Goal: Information Seeking & Learning: Learn about a topic

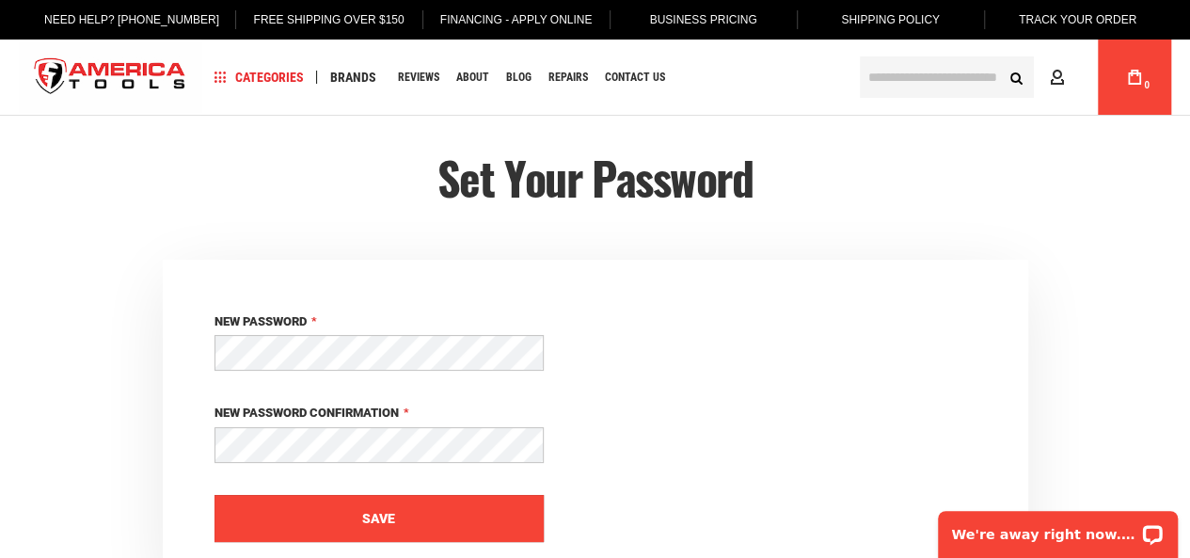
click at [453, 500] on button "Save" at bounding box center [378, 518] width 329 height 47
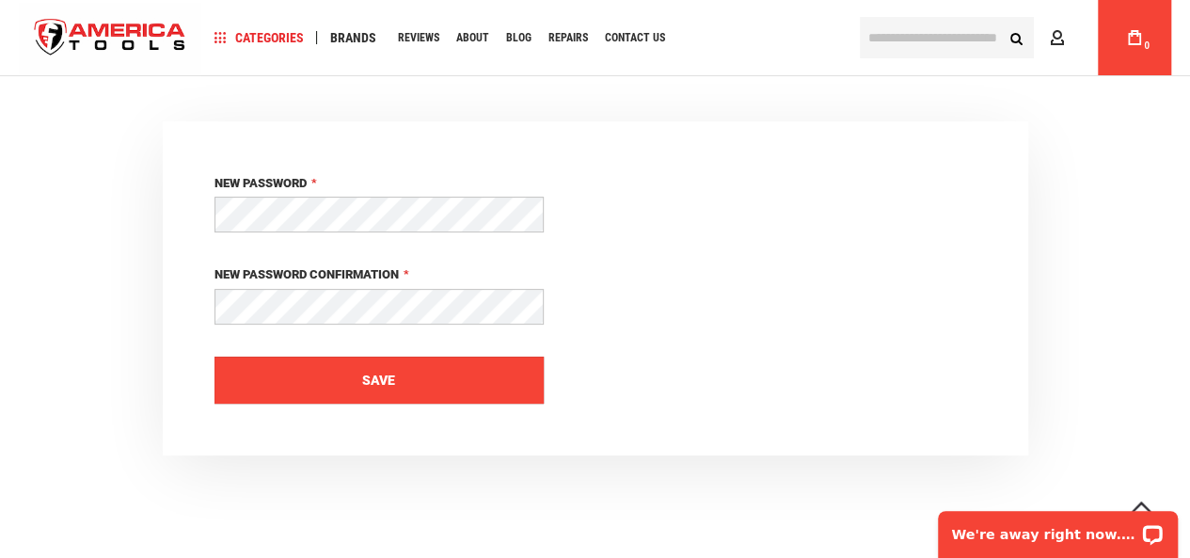
scroll to position [136, 0]
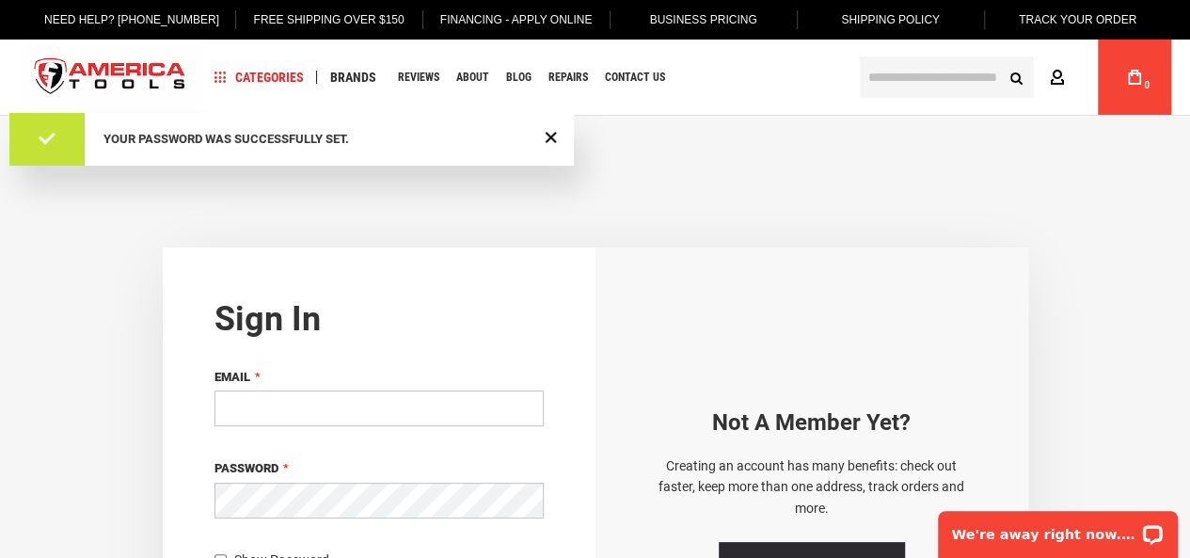
click at [1063, 74] on icon at bounding box center [1057, 79] width 15 height 18
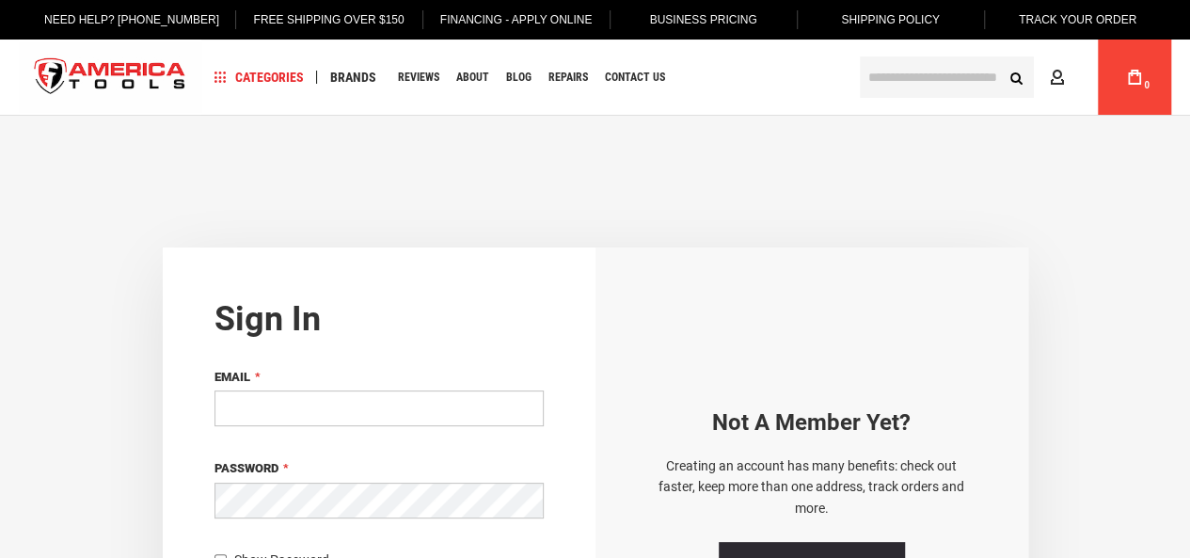
click at [403, 398] on input "Email" at bounding box center [378, 408] width 329 height 36
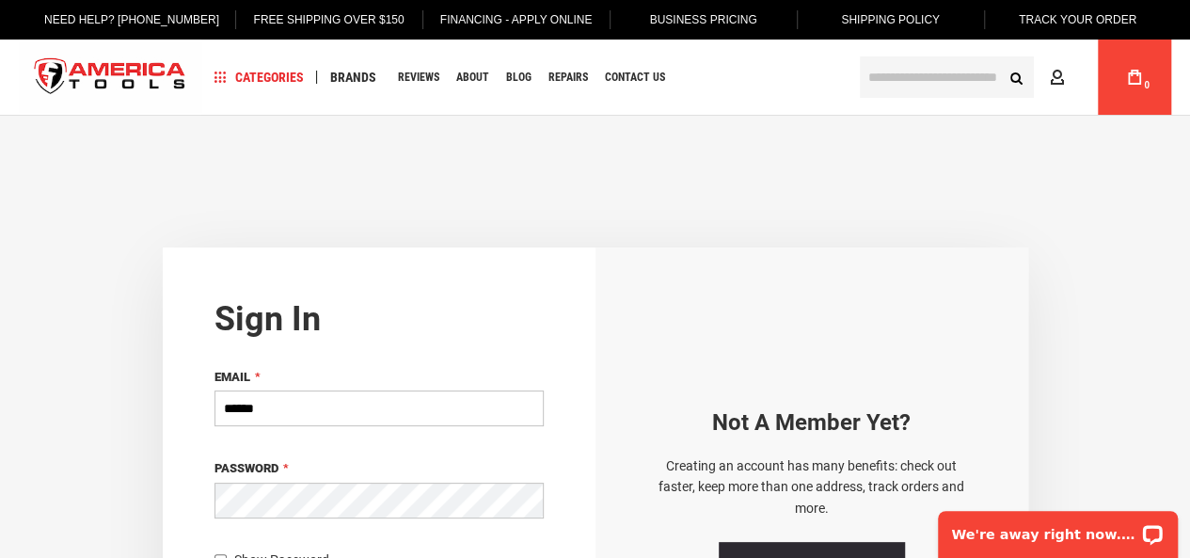
type input "**********"
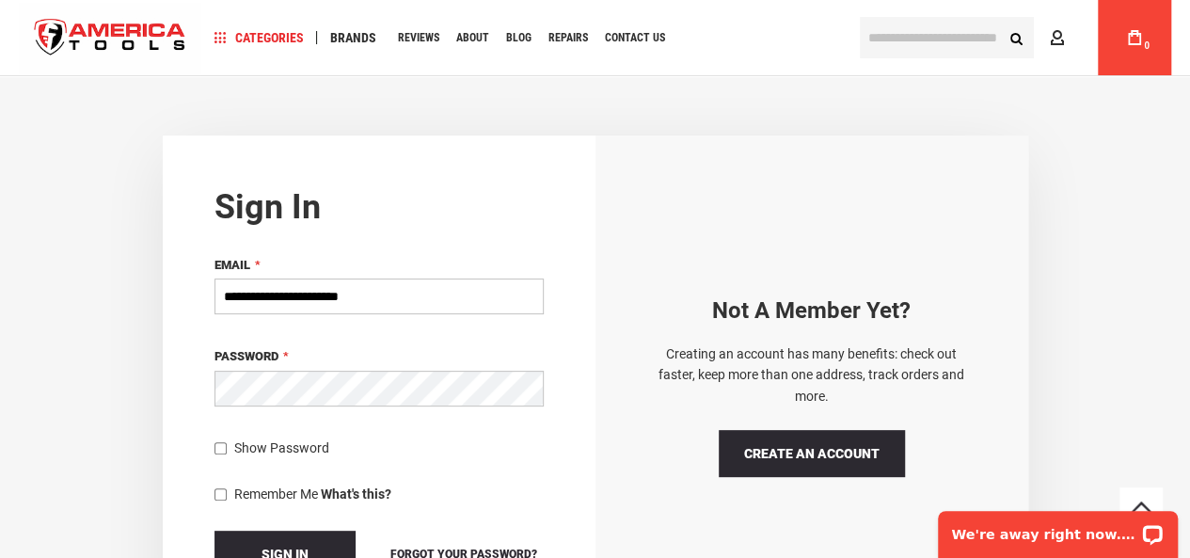
scroll to position [122, 0]
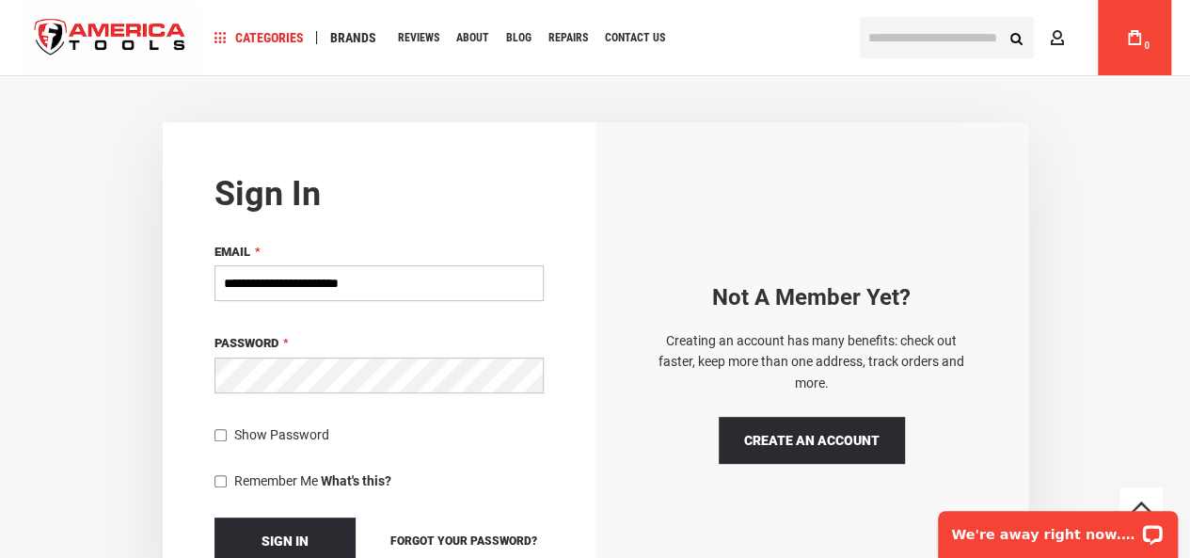
click at [285, 433] on span "Show Password" at bounding box center [281, 434] width 95 height 15
click at [289, 533] on span "Sign In" at bounding box center [285, 540] width 47 height 15
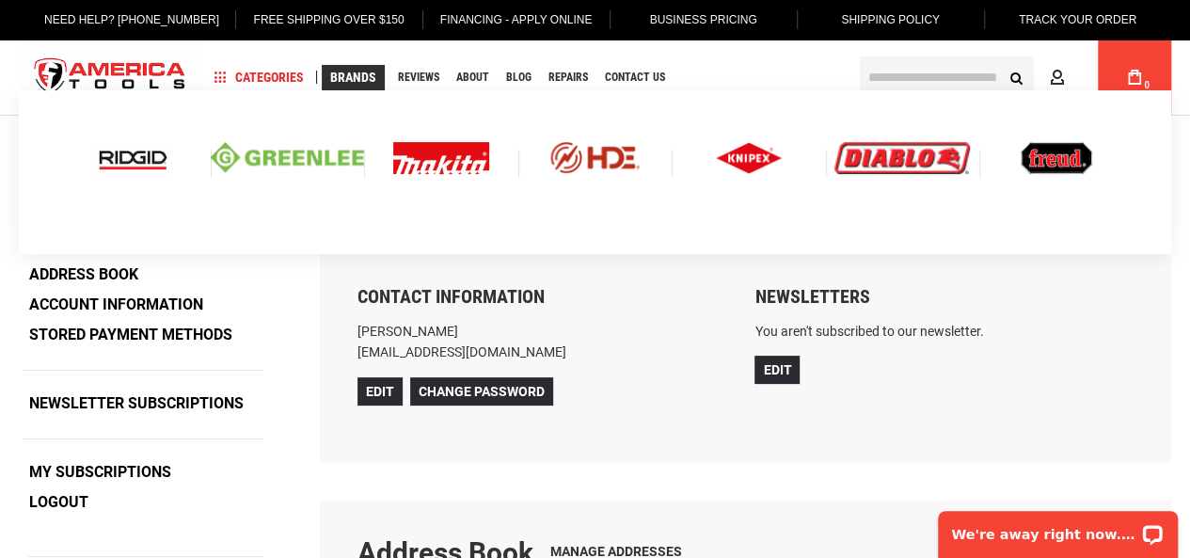
type input "**********"
click at [135, 161] on img at bounding box center [133, 158] width 78 height 32
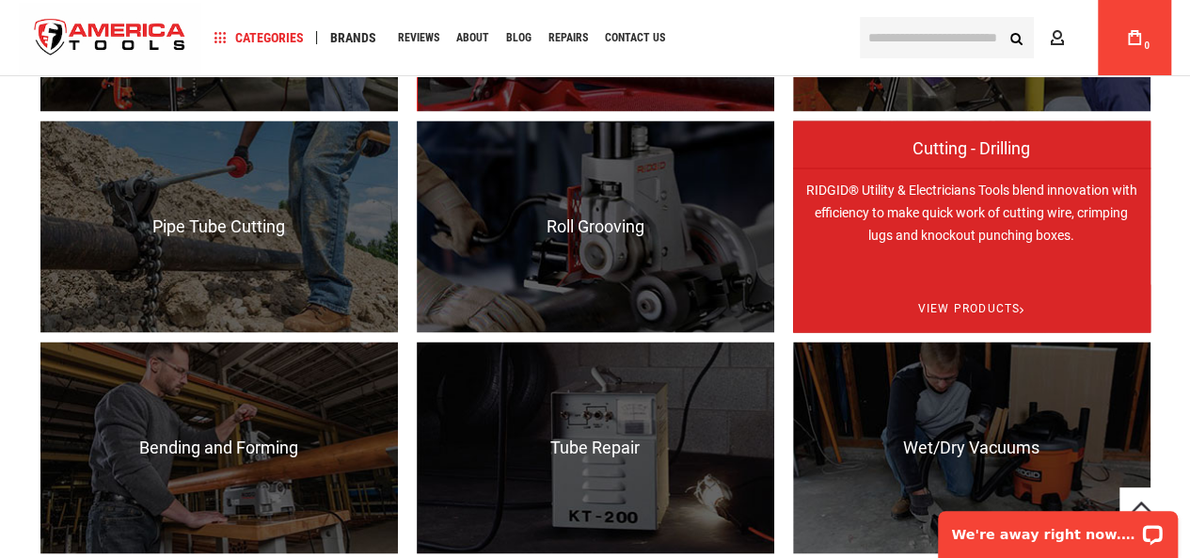
click at [817, 184] on p "RIDGID® Utility & Electricians Tools blend innovation with efficiency to make q…" at bounding box center [971, 273] width 357 height 212
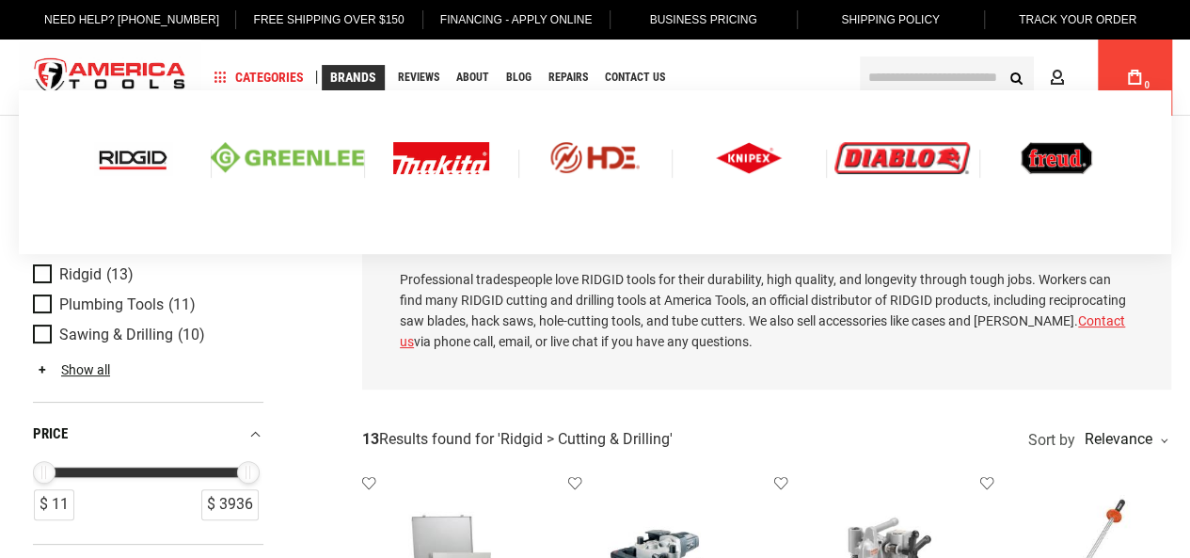
type input "**********"
click at [730, 156] on img at bounding box center [749, 158] width 66 height 32
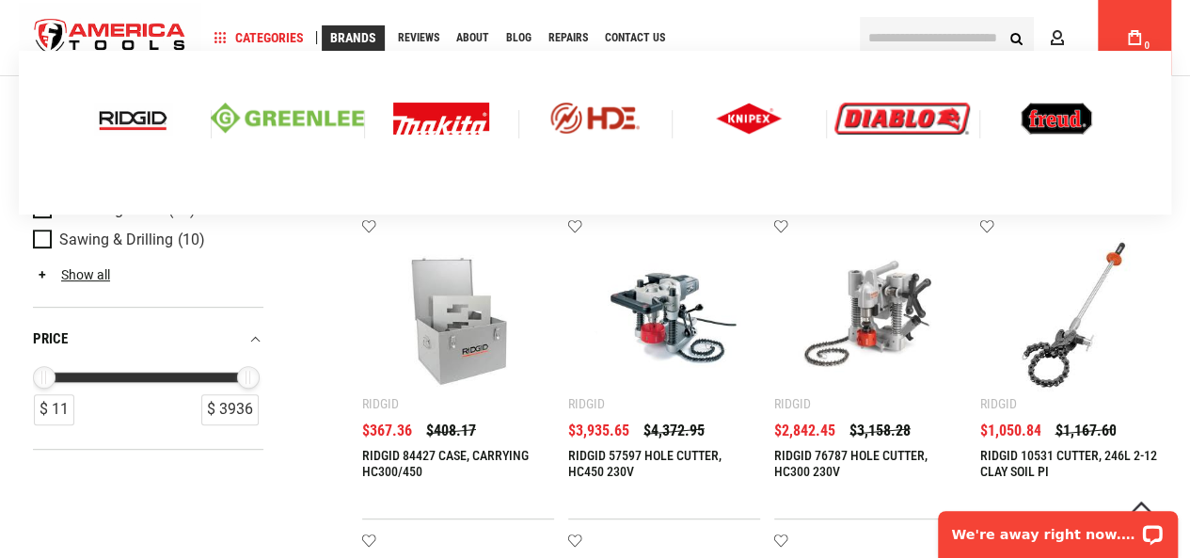
scroll to position [262, 0]
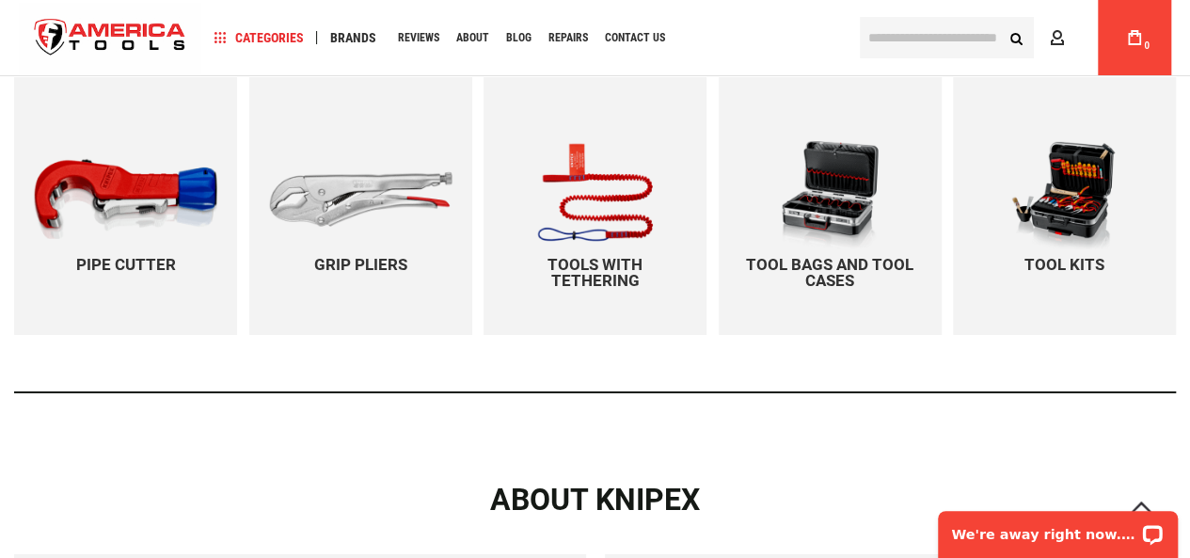
scroll to position [2986, 0]
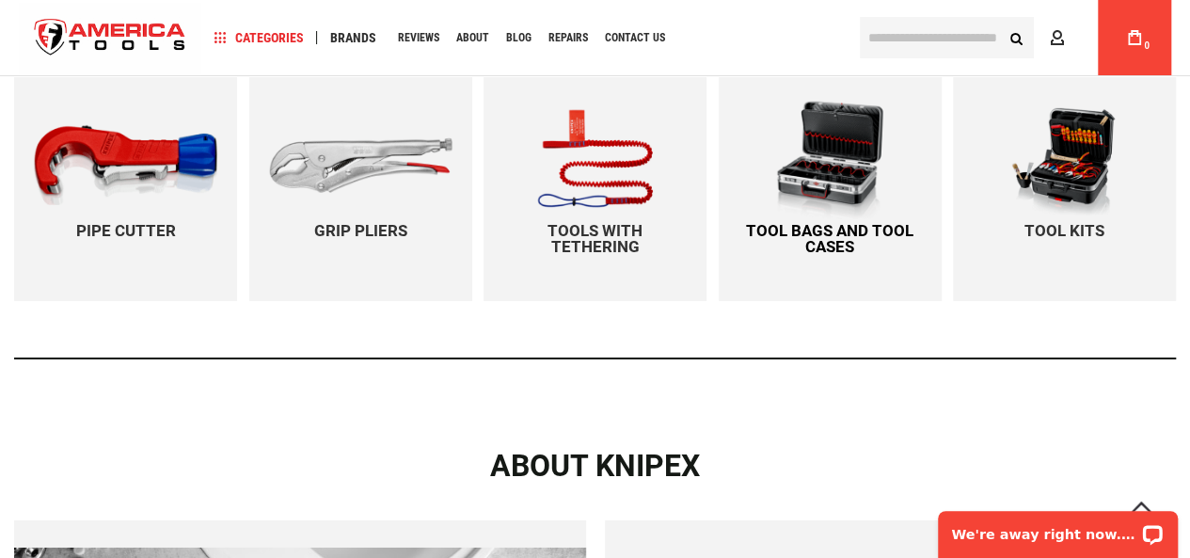
type input "**********"
click at [793, 224] on p "Tool bags and tool cases" at bounding box center [830, 239] width 223 height 32
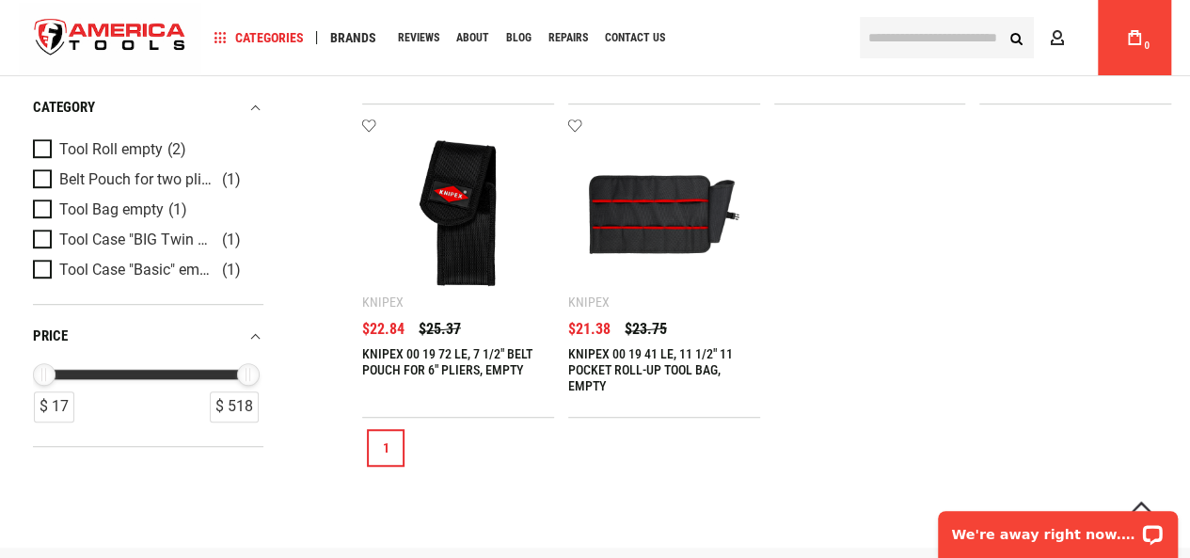
type input "**********"
drag, startPoint x: 566, startPoint y: 347, endPoint x: 611, endPoint y: 392, distance: 63.2
click at [611, 392] on ul "Add to wishlist Knipex KNIPEX 00 21 41 LE, 20" TOOL CASE "BIG TWIN-MOVE", EMPTY…" at bounding box center [766, 111] width 809 height 614
copy link "KNIPEX 00 19 41 LE, 11 1/2" 11 POCKET ROLL-UP TOOL BAG, EMPTY"
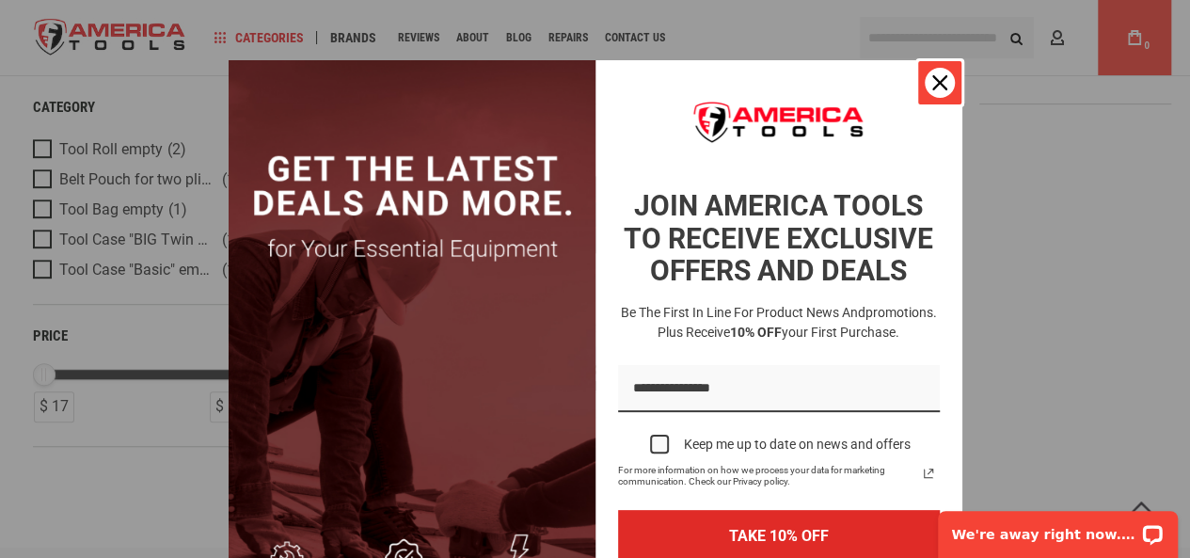
click at [935, 90] on div "Close" at bounding box center [940, 83] width 30 height 30
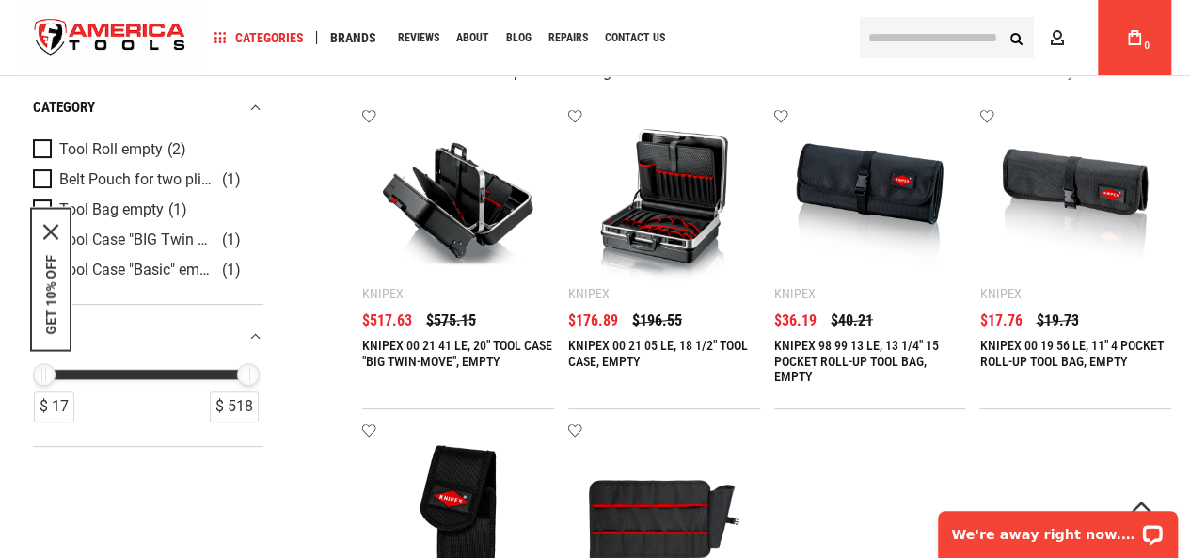
scroll to position [108, 0]
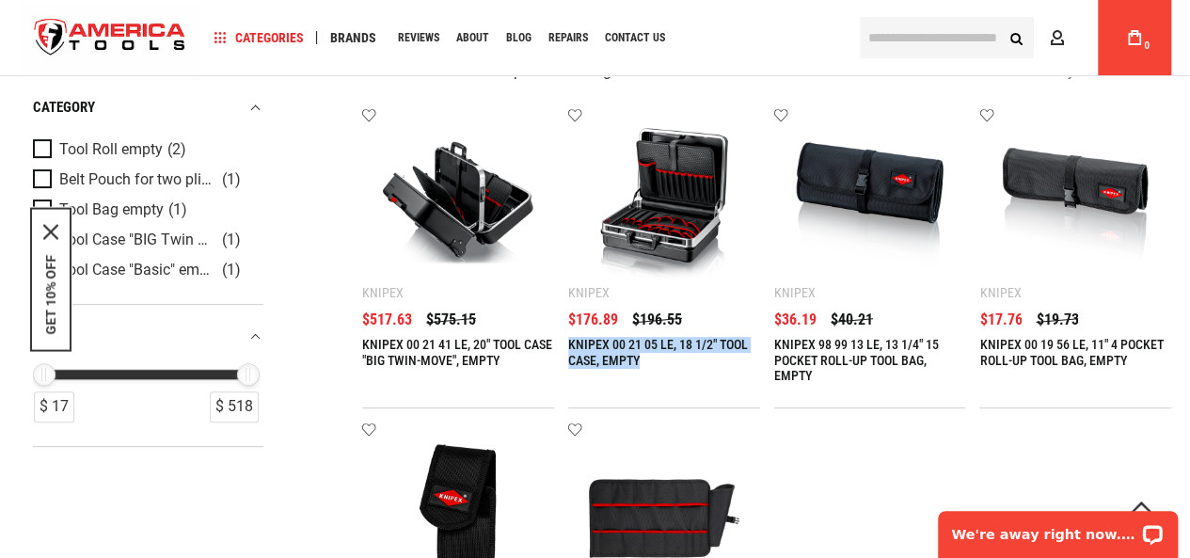
drag, startPoint x: 563, startPoint y: 333, endPoint x: 653, endPoint y: 358, distance: 93.8
click at [653, 358] on ul "Add to wishlist Knipex KNIPEX 00 21 41 LE, 20" TOOL CASE "BIG TWIN-MOVE", EMPTY…" at bounding box center [766, 415] width 809 height 614
copy link "KNIPEX 00 21 05 LE, 18 1/2" TOOL CASE, EMPTY"
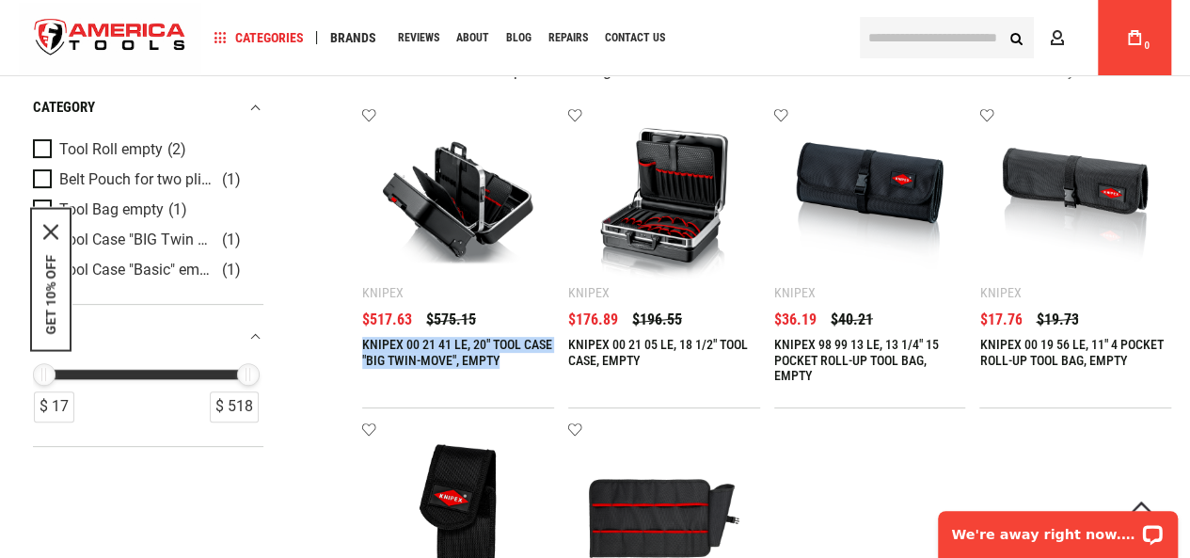
drag, startPoint x: 359, startPoint y: 334, endPoint x: 526, endPoint y: 366, distance: 169.6
click at [526, 366] on div "Refine & sort Sort by Relevance Relevance Lowest Price Highest Price category T…" at bounding box center [595, 420] width 1152 height 722
copy link "KNIPEX 00 21 41 LE, 20" TOOL CASE "BIG TWIN-MOVE", EMPTY"
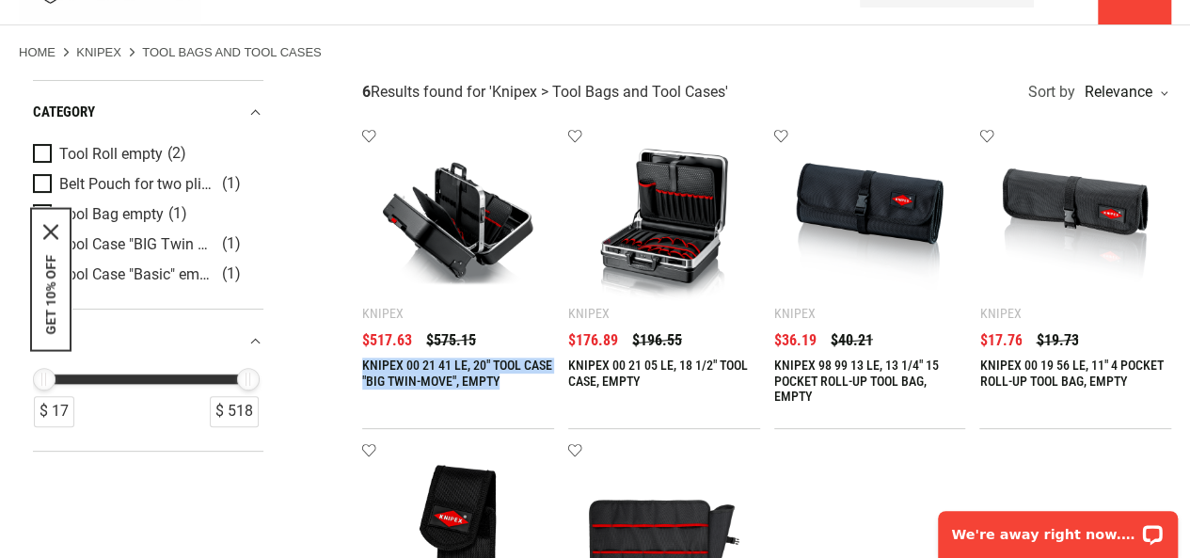
scroll to position [0, 0]
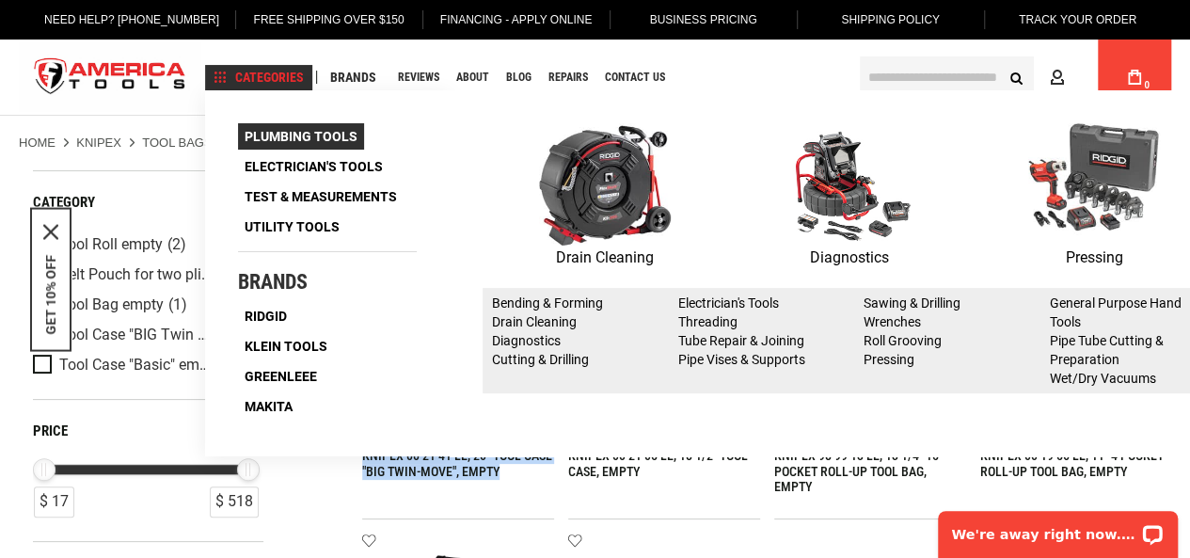
click at [303, 136] on span "Plumbing Tools" at bounding box center [301, 136] width 113 height 13
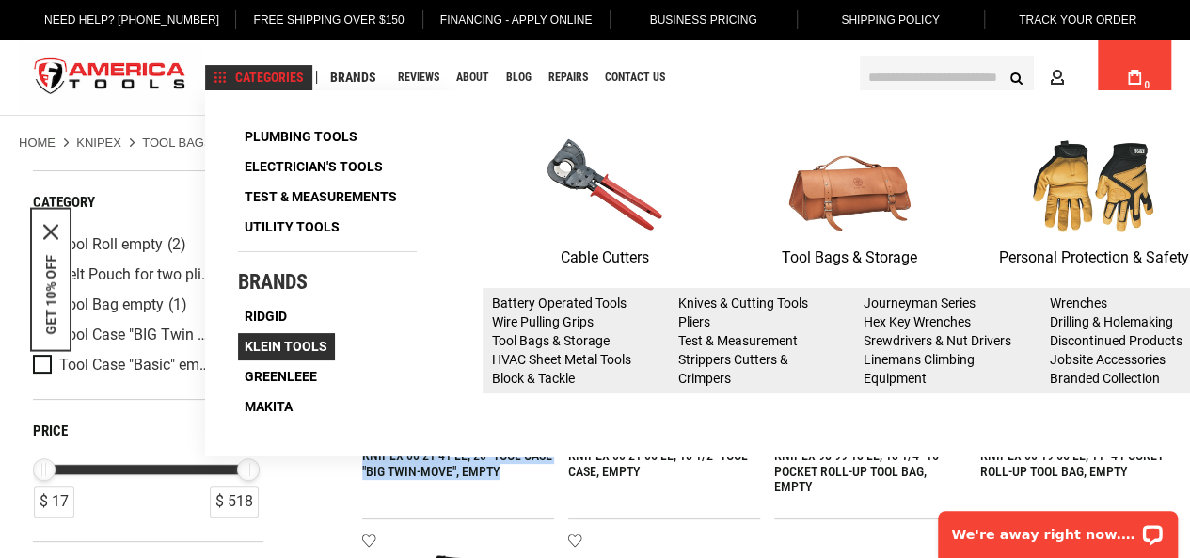
click at [282, 340] on span "Klein Tools" at bounding box center [286, 346] width 83 height 13
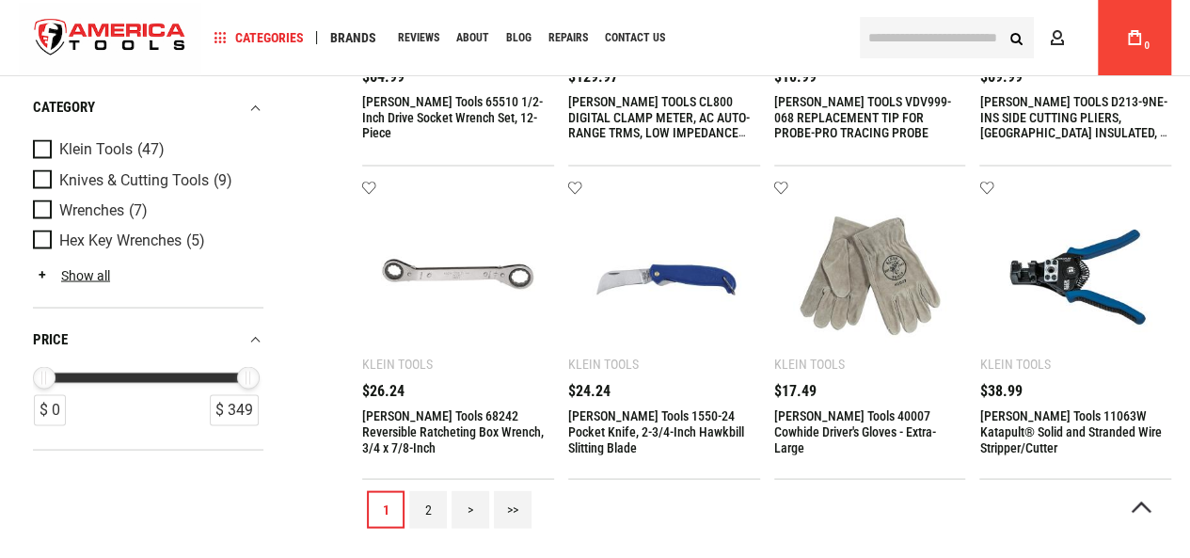
scroll to position [1674, 0]
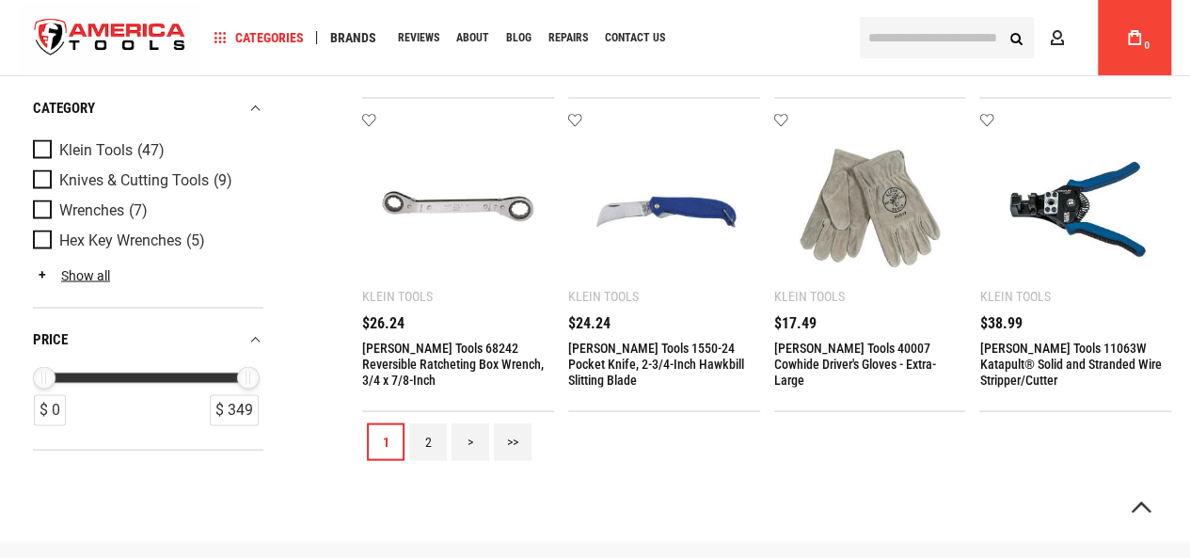
type input "**********"
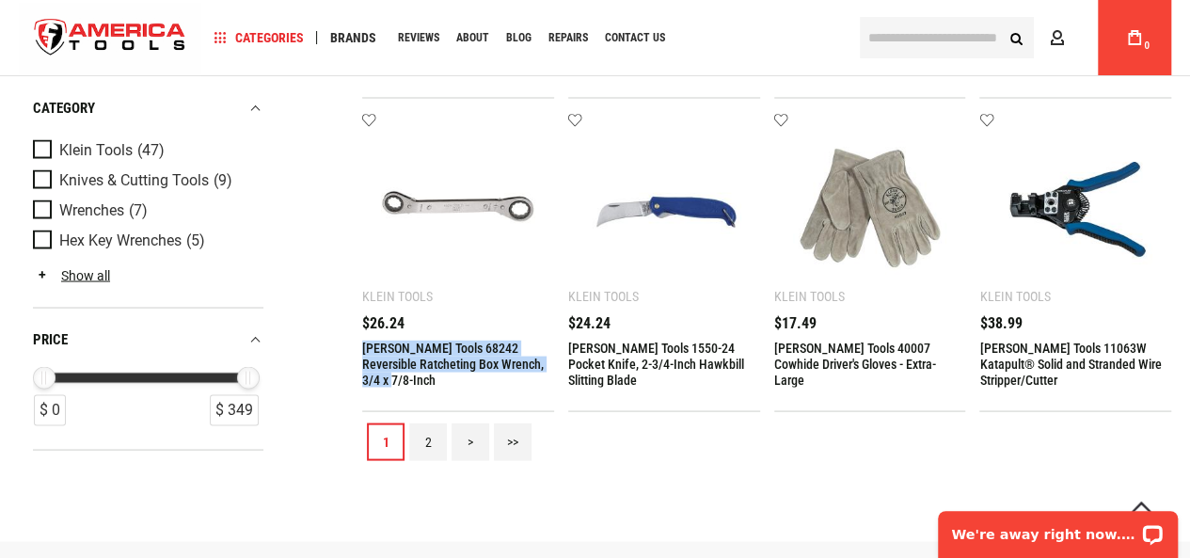
scroll to position [0, 0]
drag, startPoint x: 362, startPoint y: 336, endPoint x: 418, endPoint y: 380, distance: 71.0
click at [418, 380] on div "[PERSON_NAME] Tools 68242 Reversible Ratcheting Box Wrench, 3/4 x 7/8-Inch $26.…" at bounding box center [458, 353] width 192 height 76
copy link "[PERSON_NAME] Tools 68242 Reversible Ratcheting Box Wrench, 3/4 x 7/8-Inch"
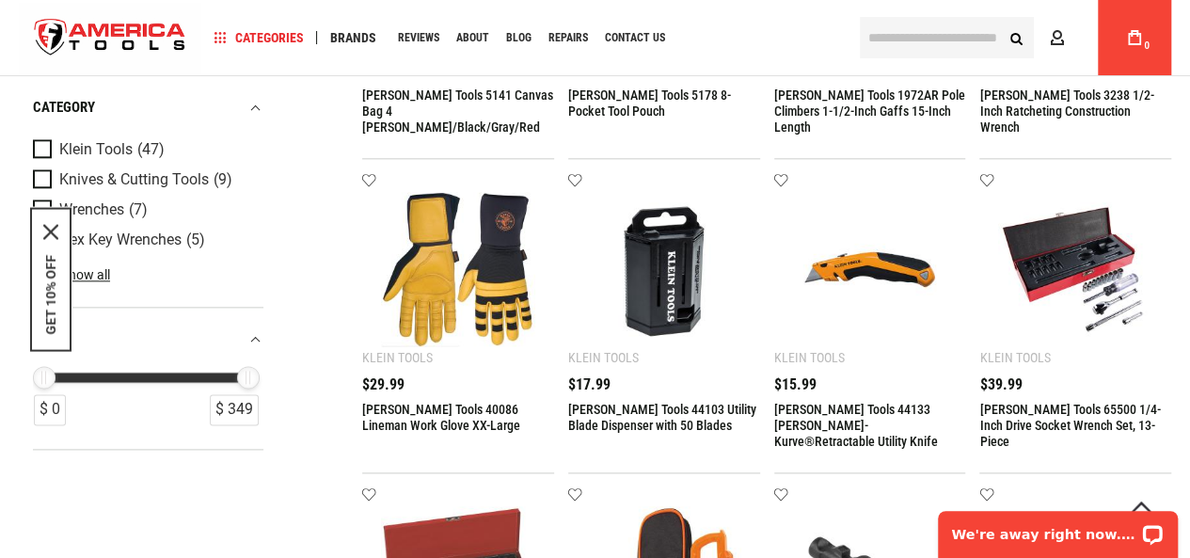
scroll to position [997, 0]
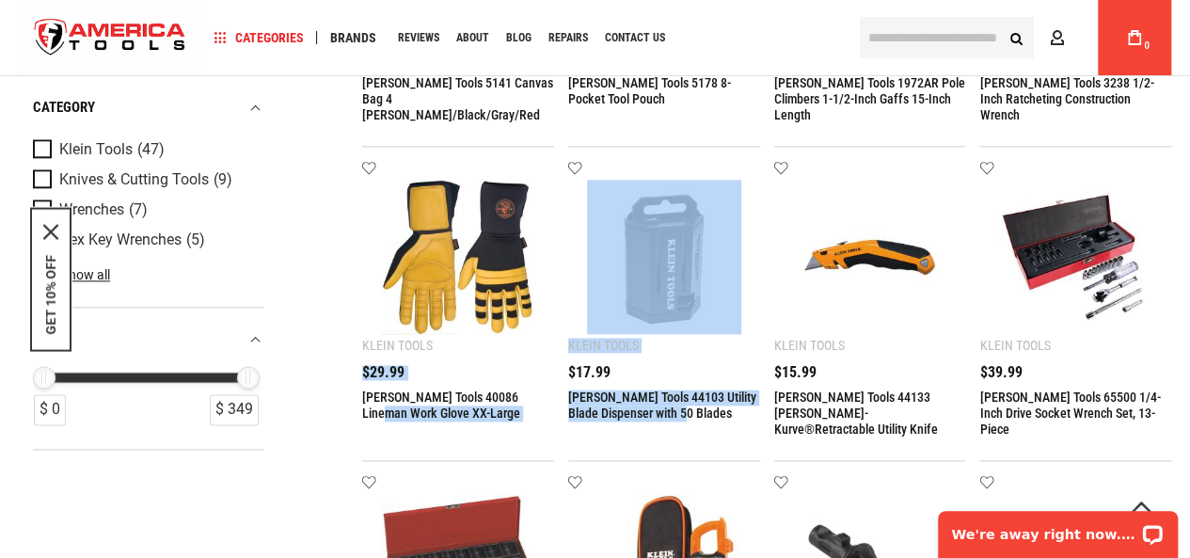
drag, startPoint x: 557, startPoint y: 387, endPoint x: 709, endPoint y: 413, distance: 154.7
click at [706, 413] on ul "Add to wishlist [PERSON_NAME][GEOGRAPHIC_DATA] [PERSON_NAME] Tools 65514 1/2-In…" at bounding box center [766, 154] width 809 height 1870
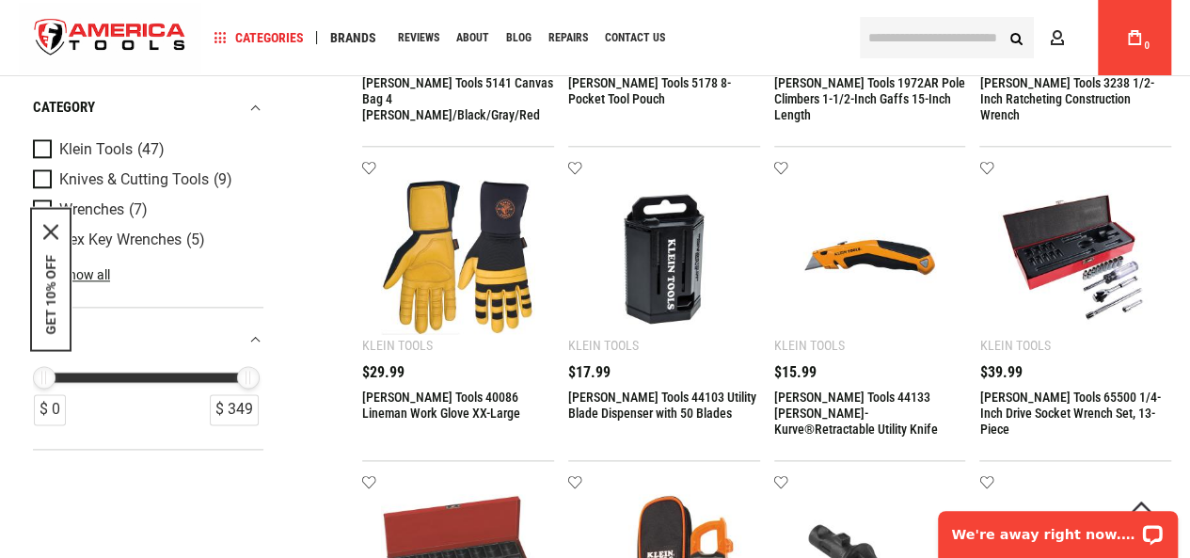
click at [281, 208] on div "Refine & sort Sort by Relevance Relevance Lowest Price Highest Price category K…" at bounding box center [595, 159] width 1152 height 1978
drag, startPoint x: 563, startPoint y: 393, endPoint x: 708, endPoint y: 410, distance: 145.9
click at [708, 410] on ul "Add to wishlist Klein Tools Klein Tools 65514 1/2-Inch Drive Deep Socket Wrench…" at bounding box center [766, 154] width 809 height 1870
copy link "Klein Tools 44103 Utility Blade Dispenser with 50 Blades"
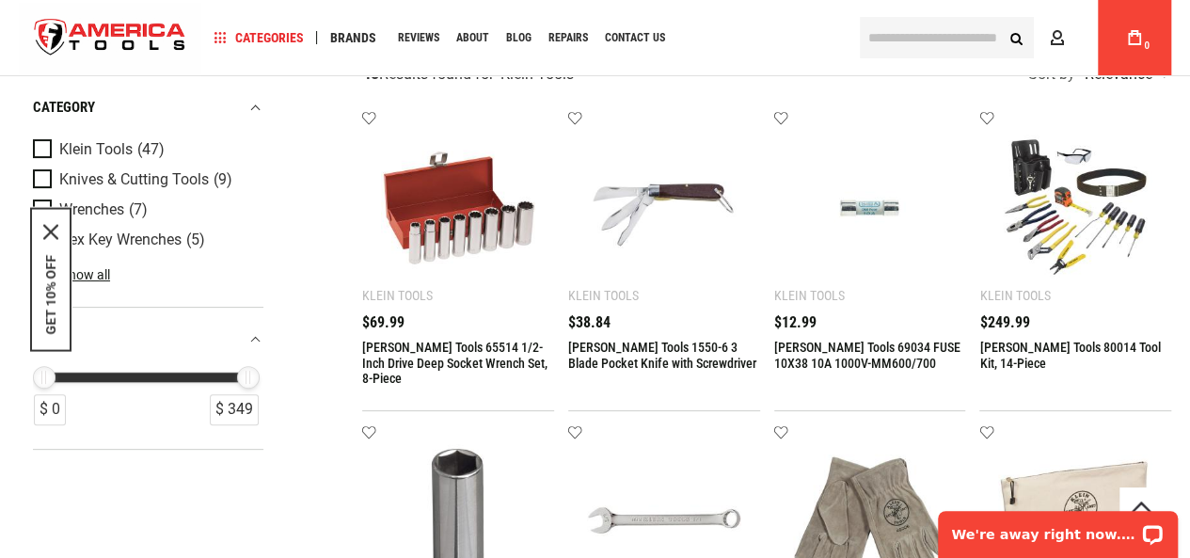
scroll to position [0, 0]
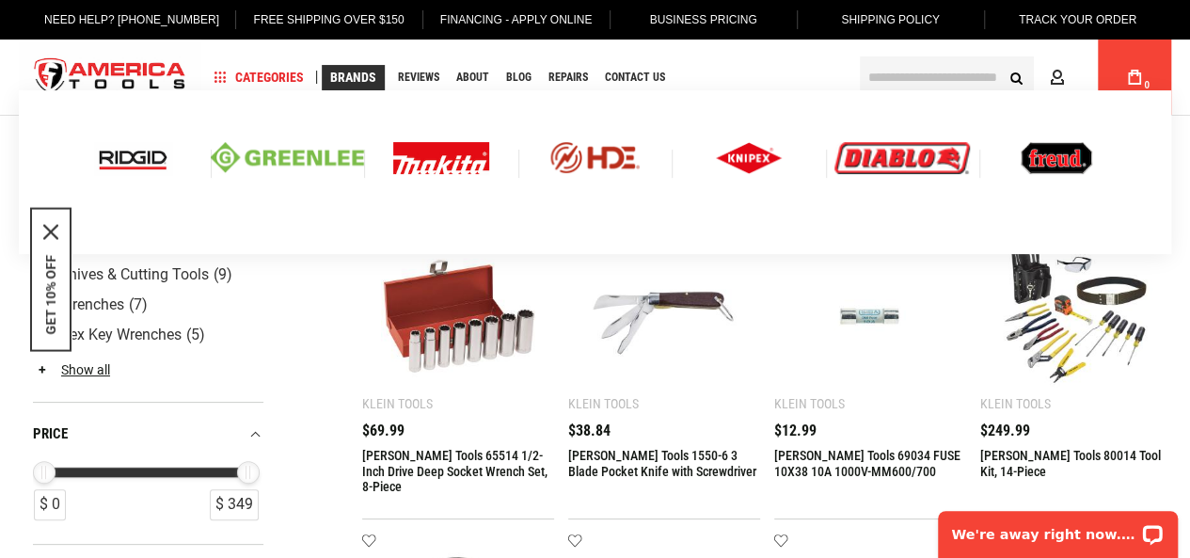
click at [292, 155] on img at bounding box center [288, 157] width 154 height 31
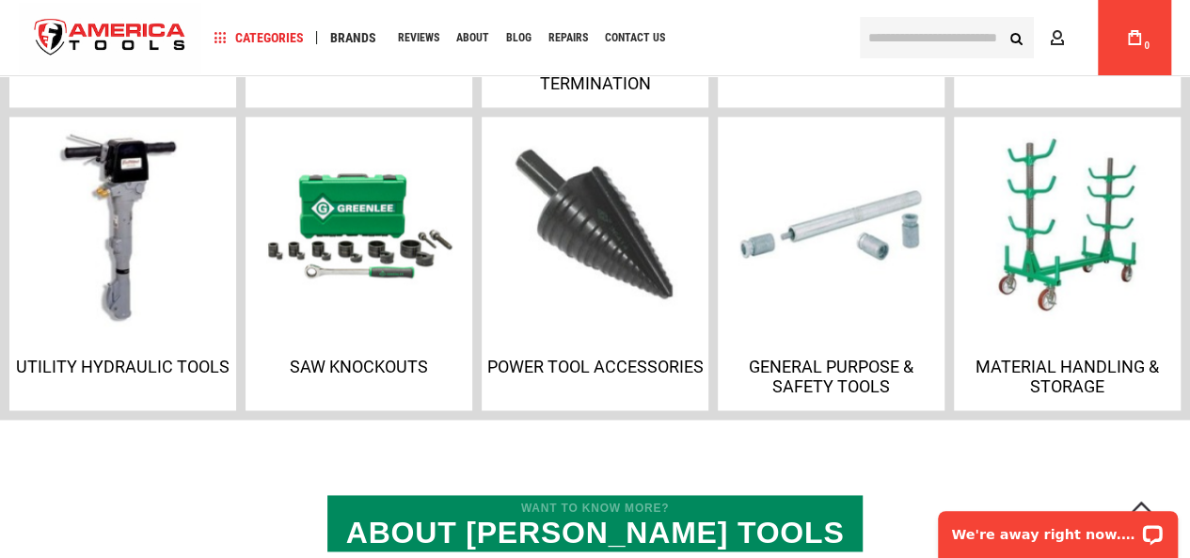
type input "**********"
click at [149, 373] on p "Utility Hydraulic Tools" at bounding box center [122, 367] width 217 height 20
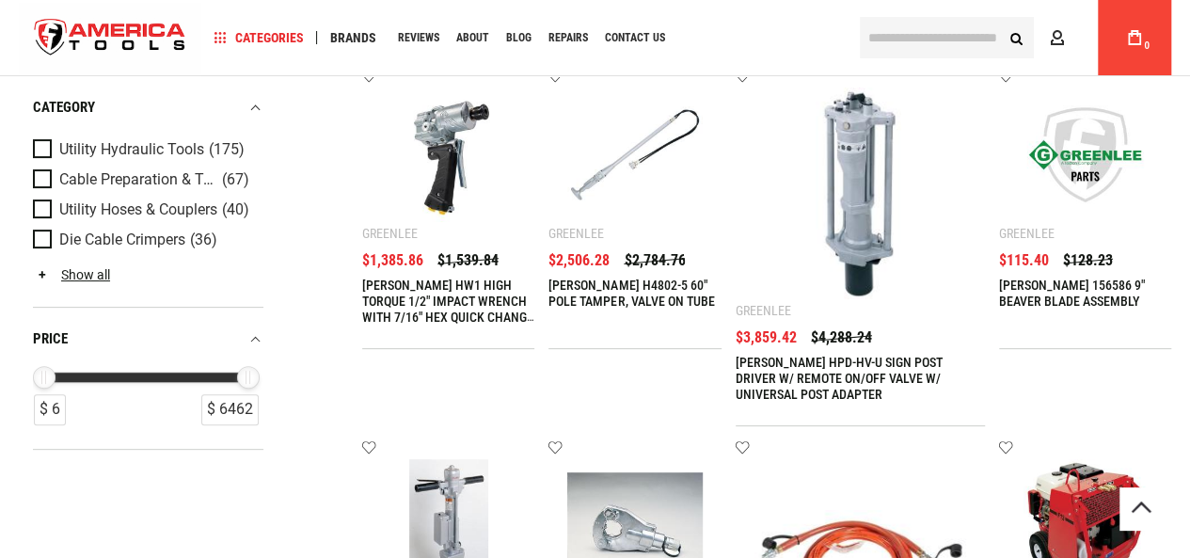
scroll to position [149, 0]
type input "**********"
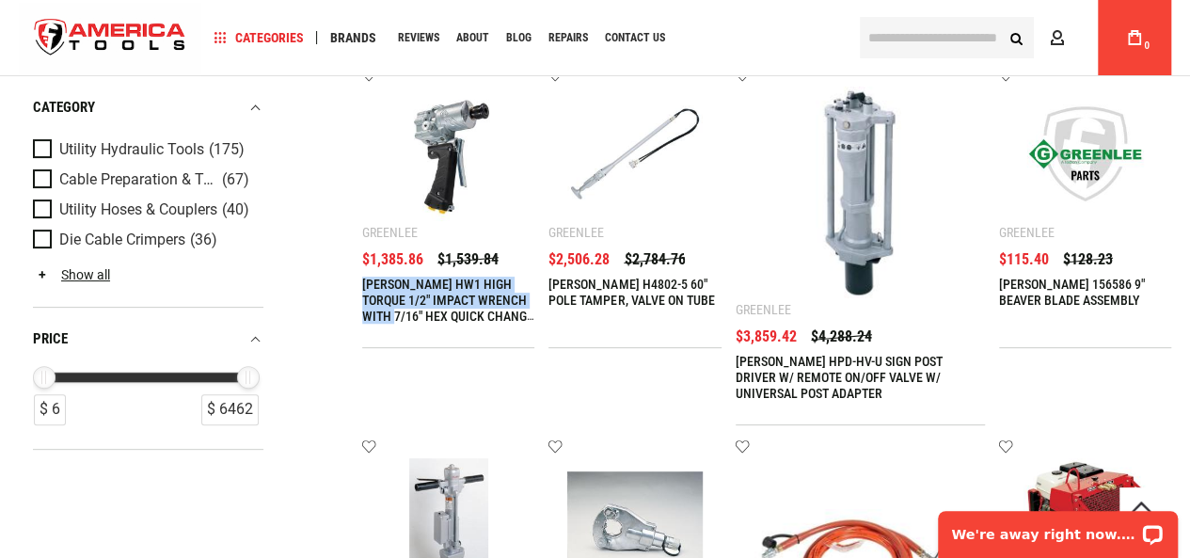
scroll to position [0, 0]
drag, startPoint x: 352, startPoint y: 297, endPoint x: 525, endPoint y: 339, distance: 178.0
copy link "GREENLEE HW1 HIGH TORQUE 1/2" IMPACT WRENCH WITH 7/16" HEX QUICK CHANGE CHUCK W/"
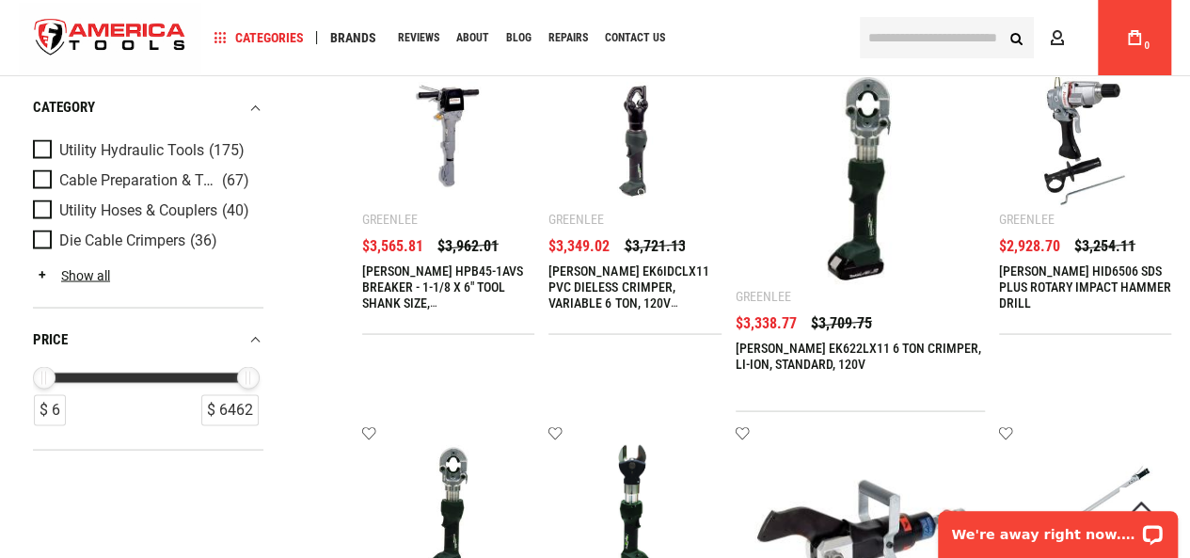
scroll to position [1682, 0]
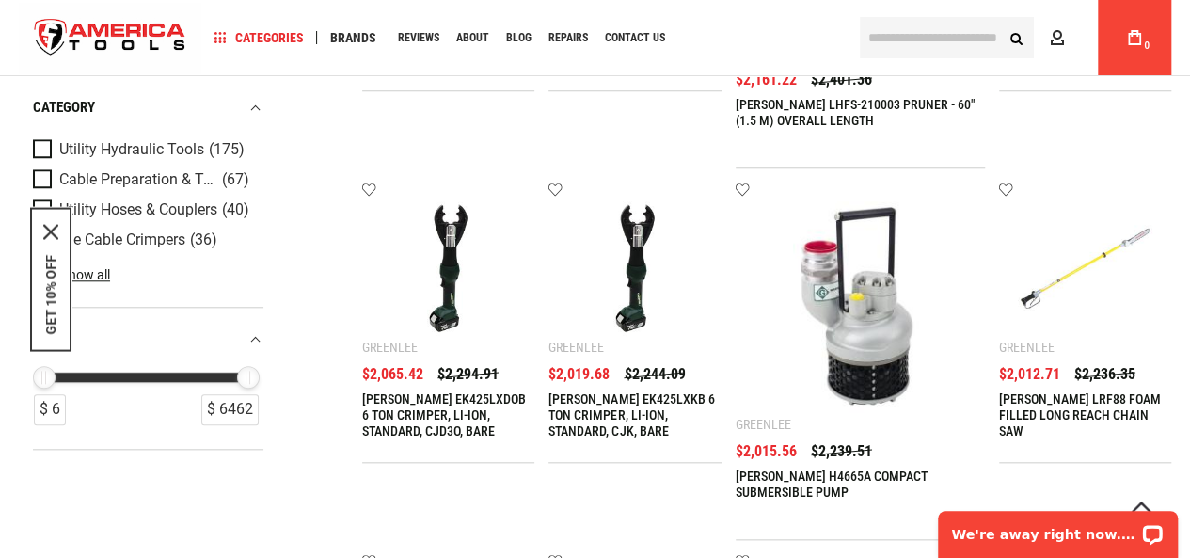
scroll to position [800, 0]
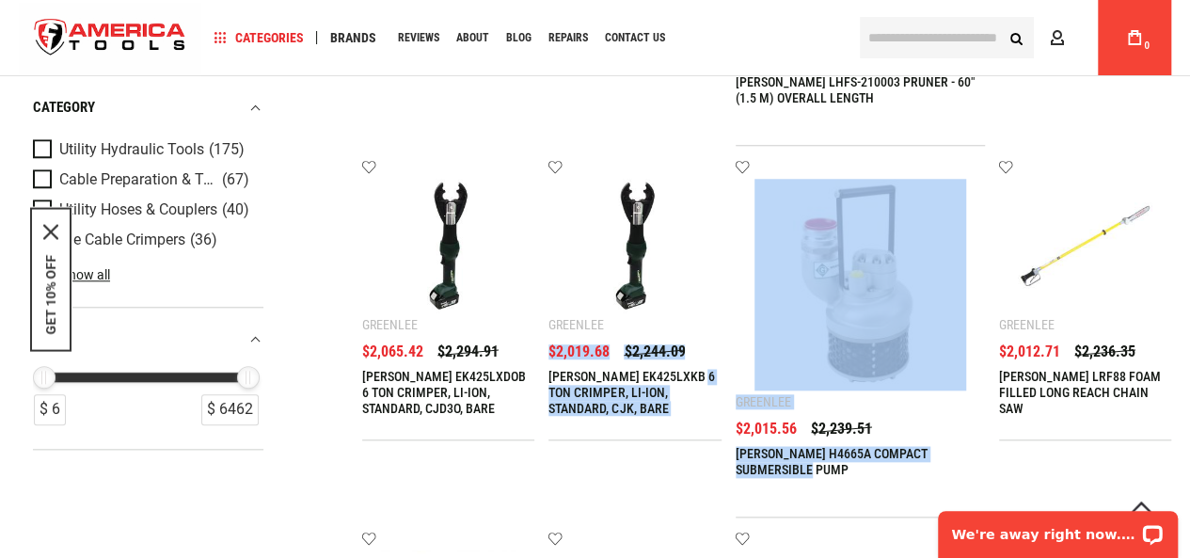
drag, startPoint x: 811, startPoint y: 281, endPoint x: 899, endPoint y: 294, distance: 89.4
click at [899, 294] on ul "Add to wishlist Greenlee GREENLEE EK425LXD12 6 TON CRIMPER, LI-ION, STANDARD, C…" at bounding box center [766, 524] width 809 height 2215
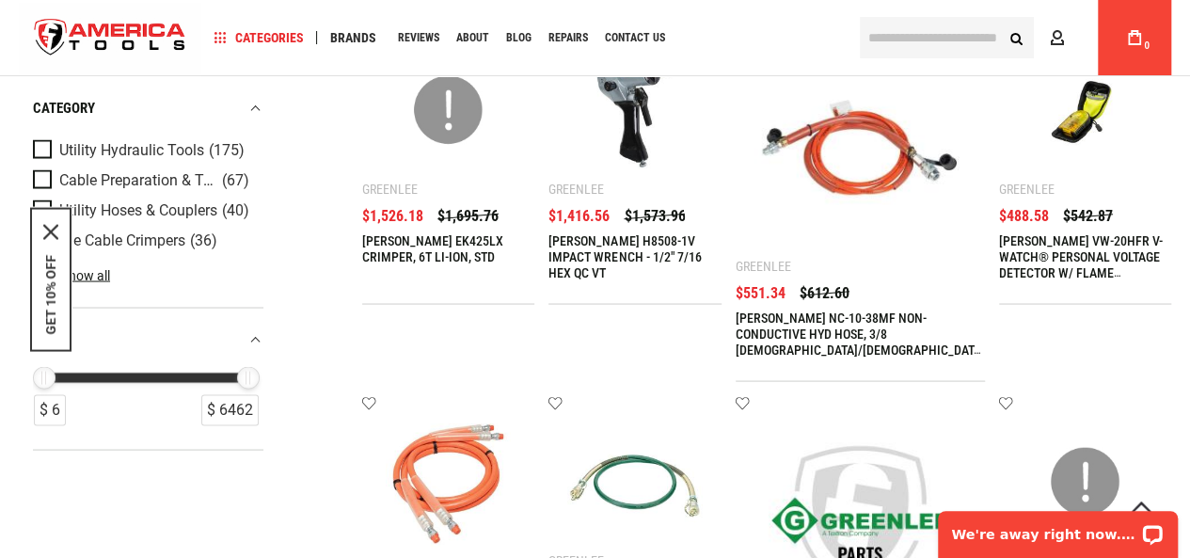
scroll to position [1755, 0]
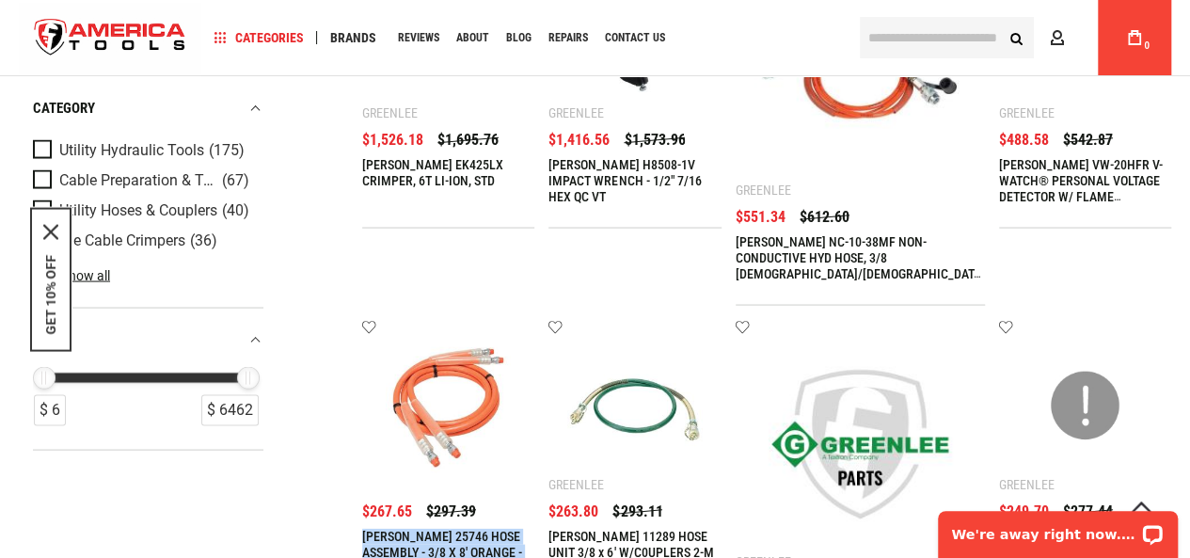
drag, startPoint x: 353, startPoint y: 264, endPoint x: 489, endPoint y: 310, distance: 144.0
copy link "GREENLEE 25746 HOSE ASSEMBLY - 3/8 X 8' ORANGE - 3/8" NPTF MALE SWIVEL FITTINGS"
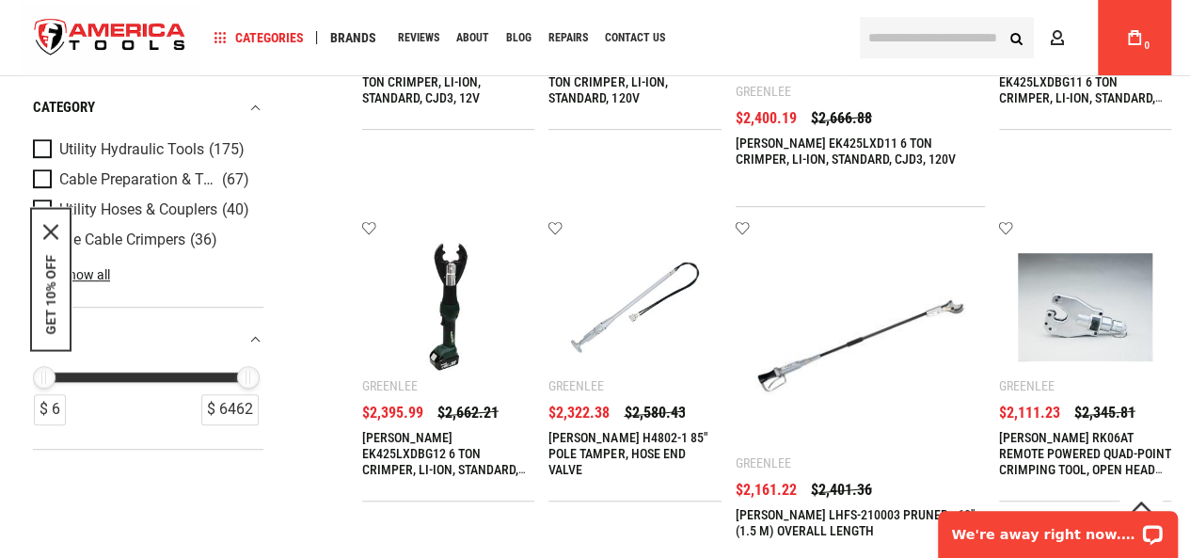
scroll to position [0, 0]
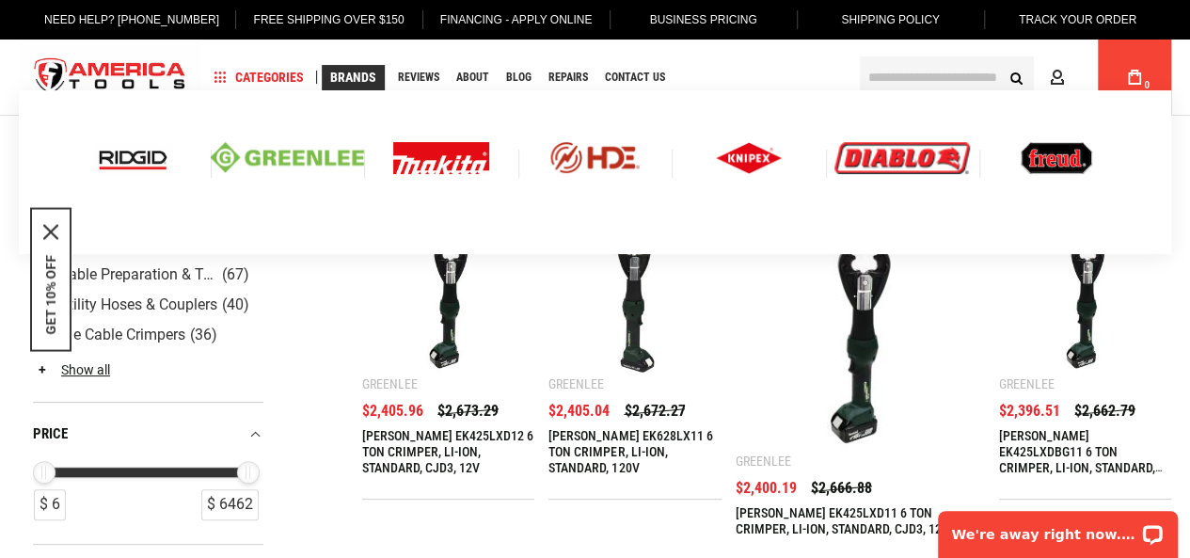
click at [164, 157] on img at bounding box center [133, 158] width 78 height 32
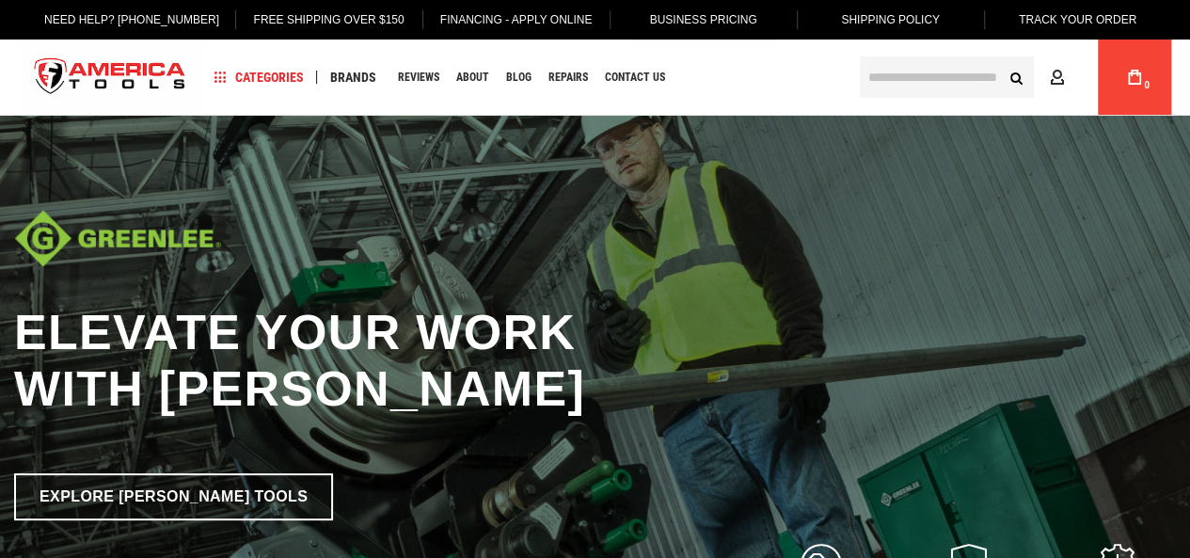
type input "**********"
click at [694, 12] on link "Business Pricing" at bounding box center [702, 20] width 136 height 40
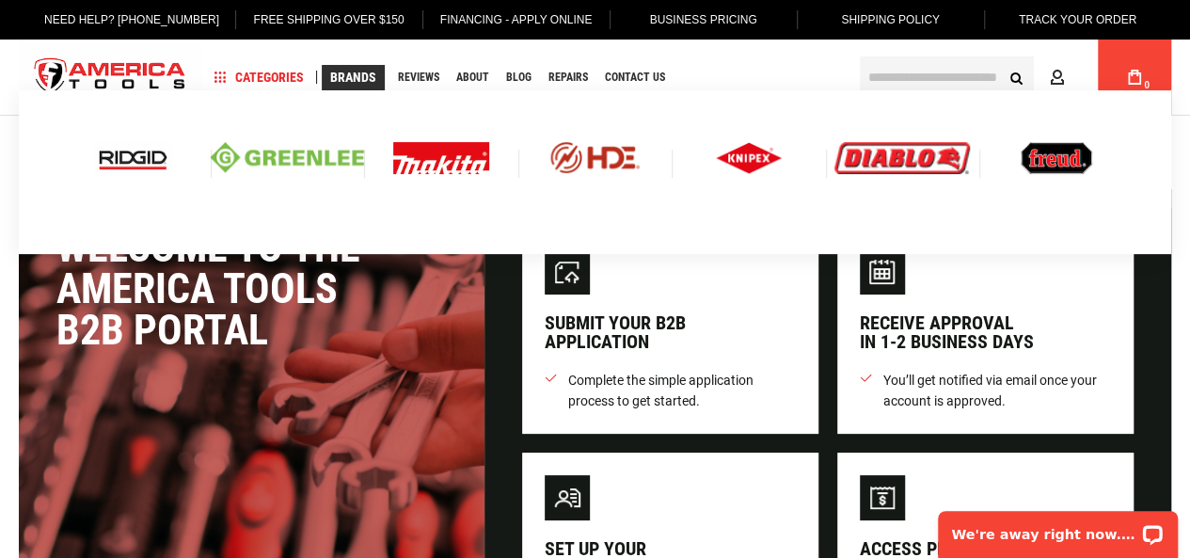
type input "**********"
click at [145, 172] on img at bounding box center [133, 158] width 78 height 32
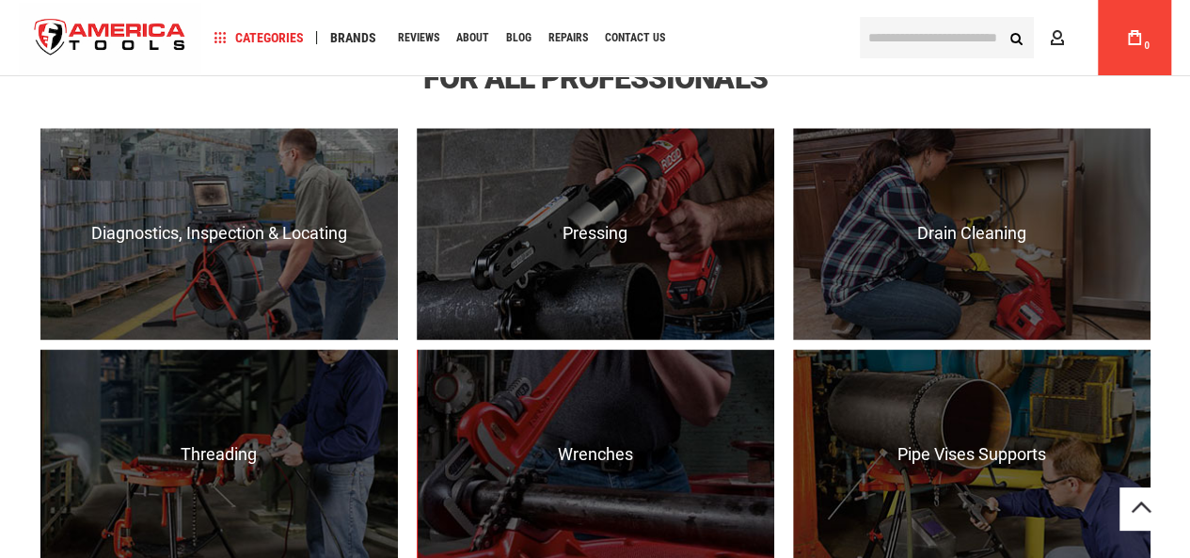
scroll to position [725, 0]
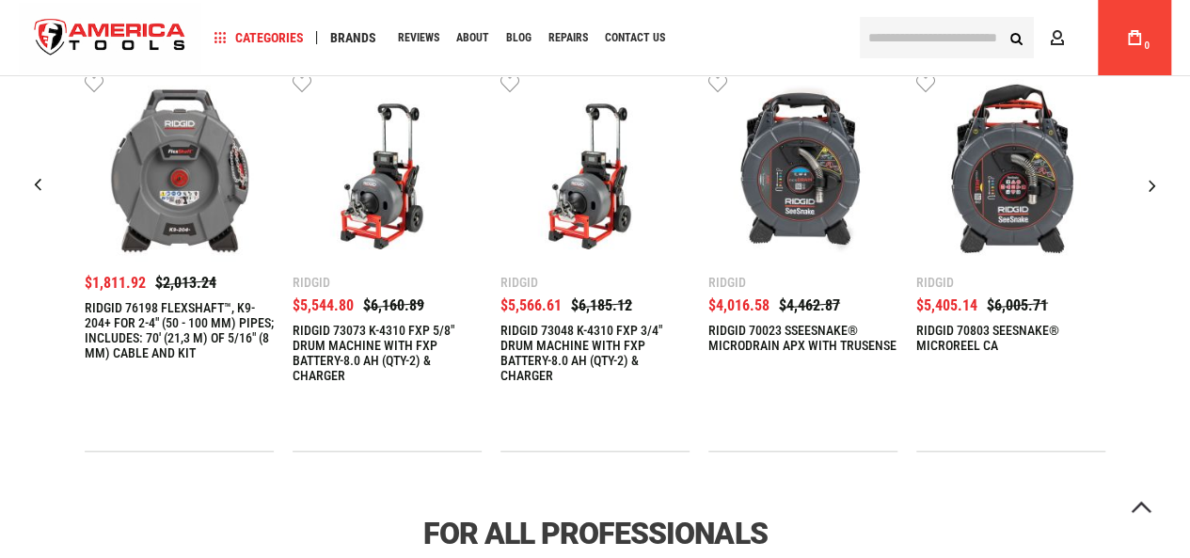
type input "**********"
click at [1158, 180] on div "Next slide" at bounding box center [1152, 185] width 47 height 47
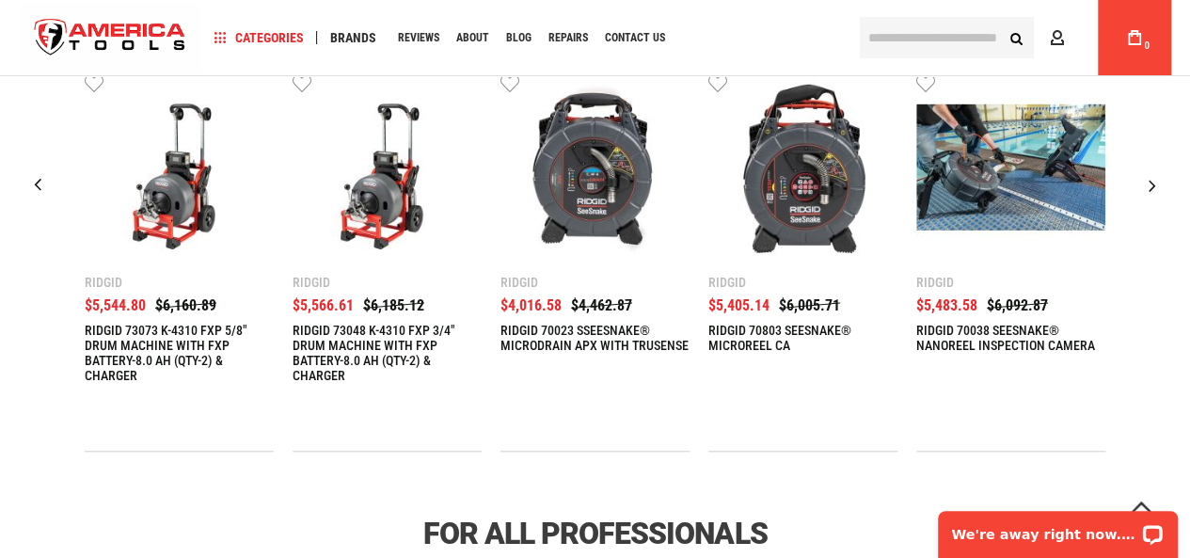
scroll to position [0, 0]
click at [1158, 180] on div "Next slide" at bounding box center [1152, 185] width 47 height 47
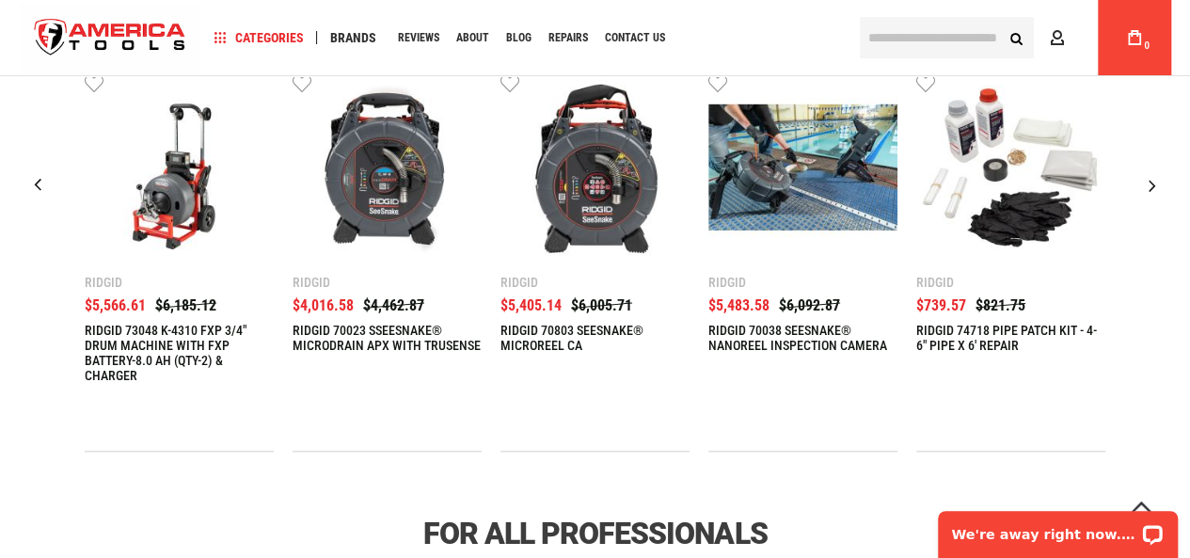
click at [1158, 180] on div "Next slide" at bounding box center [1152, 185] width 47 height 47
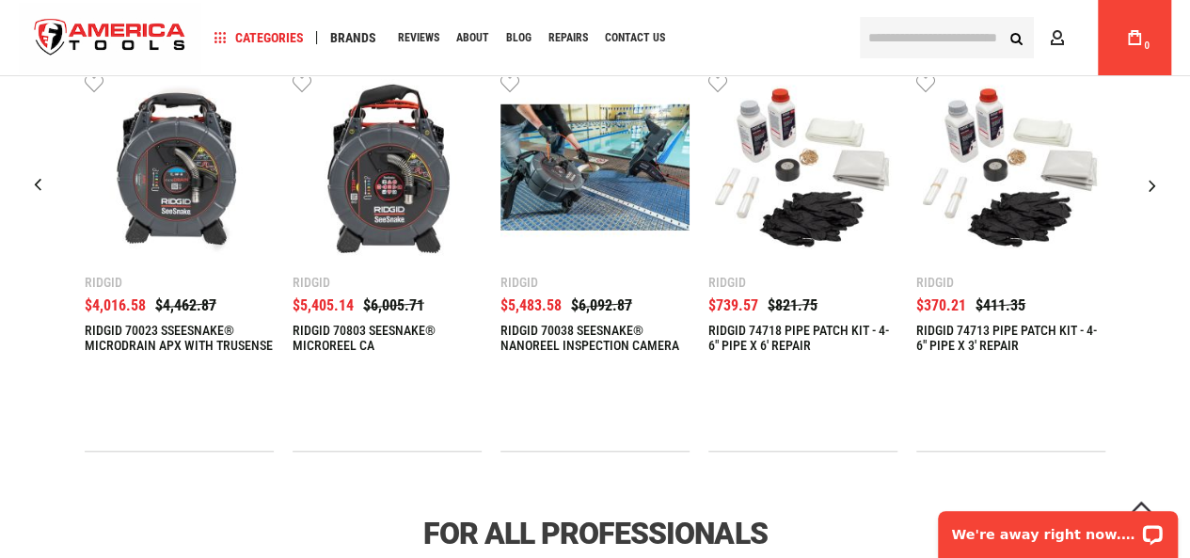
click at [1158, 180] on div "Next slide" at bounding box center [1152, 185] width 47 height 47
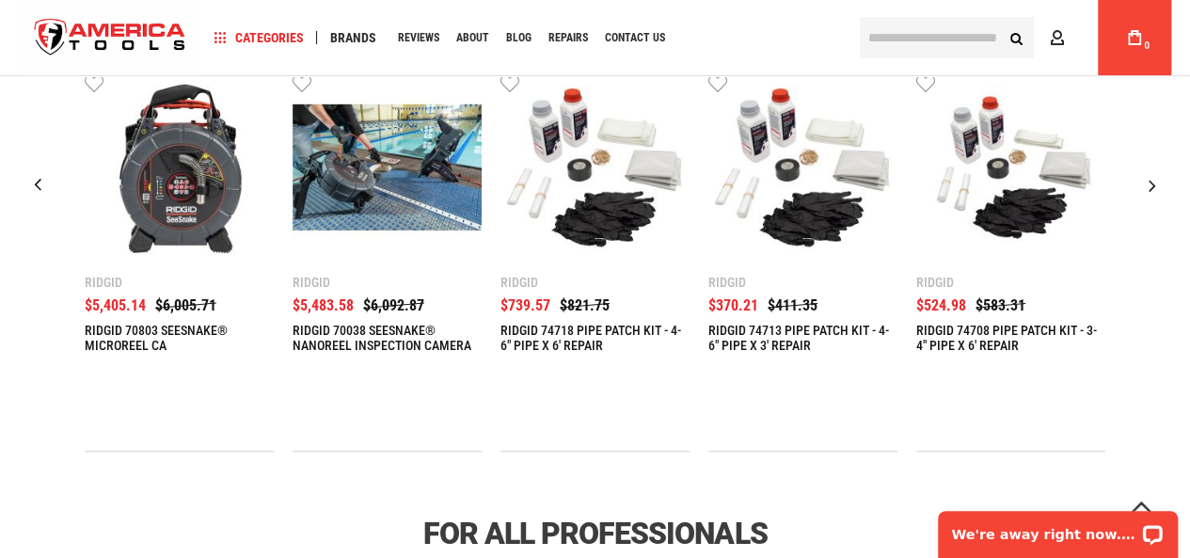
click at [1158, 180] on div "Next slide" at bounding box center [1152, 185] width 47 height 47
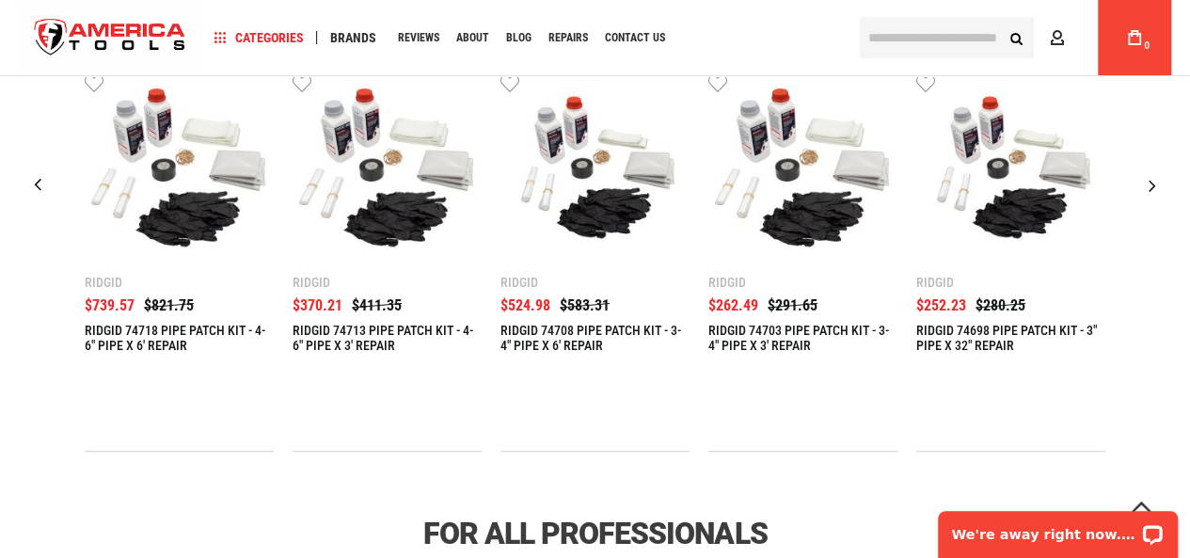
click at [1158, 180] on div "Next slide" at bounding box center [1152, 185] width 47 height 47
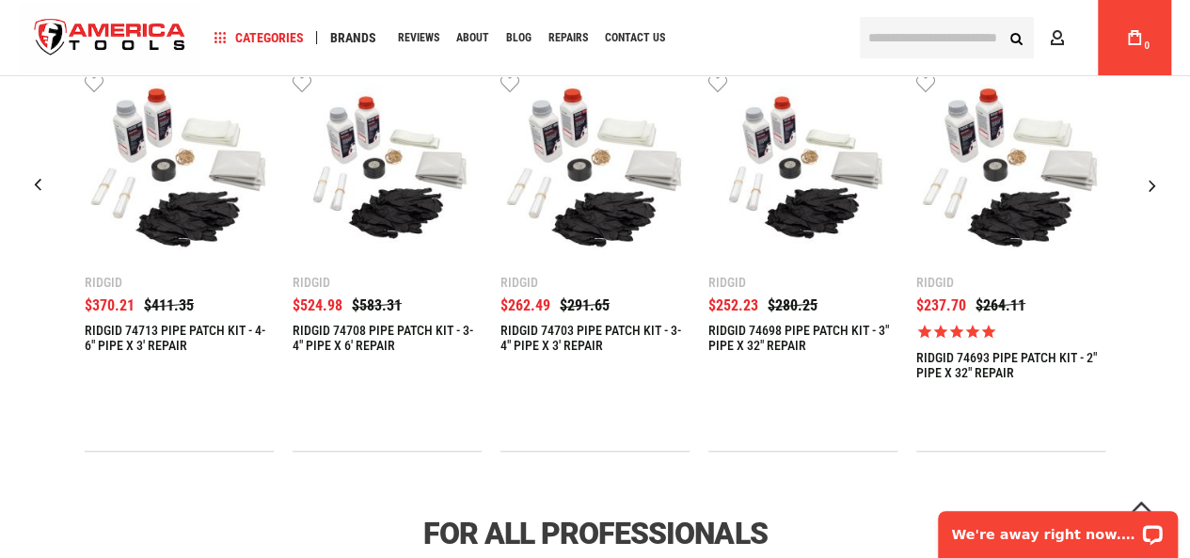
drag, startPoint x: 287, startPoint y: 317, endPoint x: 405, endPoint y: 354, distance: 124.1
click at [405, 354] on div "$1,811.92 $2,013.24 Wish List Compare" at bounding box center [595, 261] width 1021 height 379
click at [288, 320] on div "$1,811.92 $2,013.24 Wish List Compare" at bounding box center [595, 261] width 1021 height 379
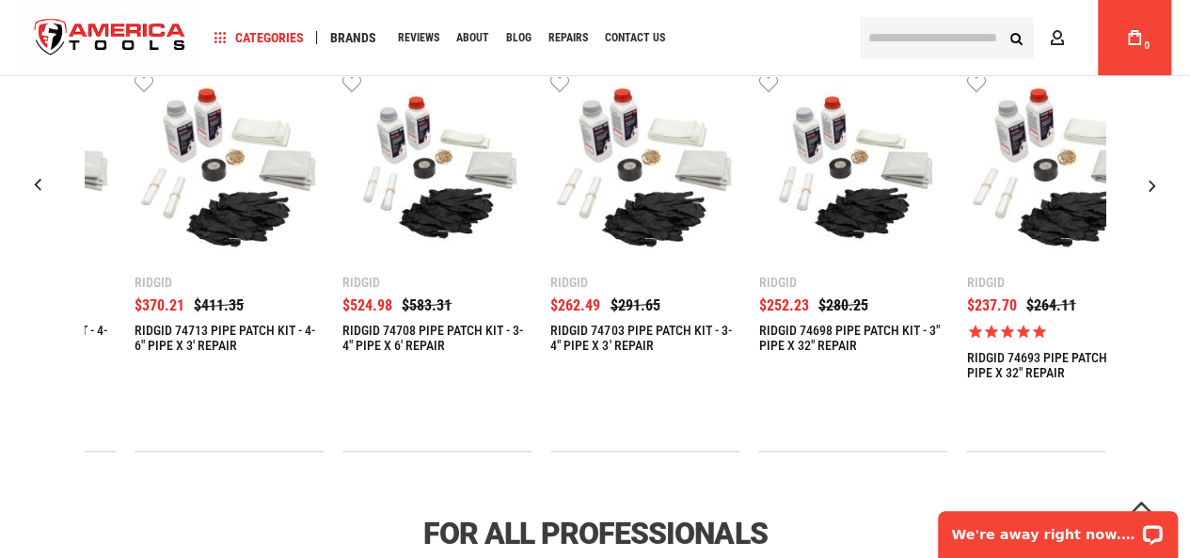
click at [352, 343] on div "Ridgid $524.98 $583.31 RIDGID 74708 PIPE PATCH KIT - 3-4" PIPE X 6' REPAIR Wish…" at bounding box center [436, 315] width 189 height 79
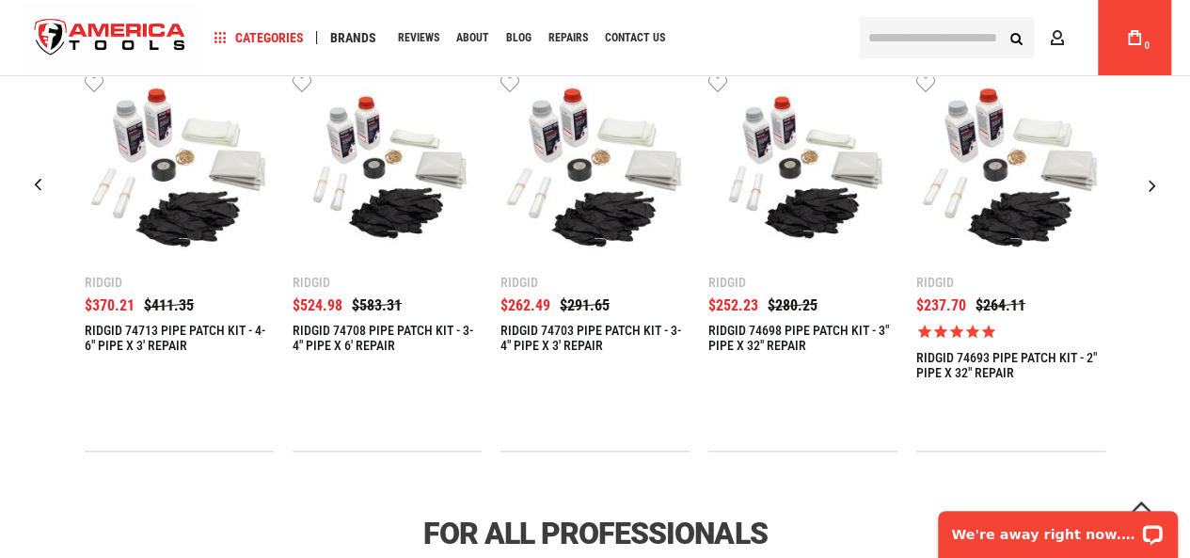
drag, startPoint x: 290, startPoint y: 321, endPoint x: 401, endPoint y: 341, distance: 112.9
click at [401, 341] on div "$1,811.92 $2,013.24 Wish List Compare" at bounding box center [595, 261] width 1021 height 379
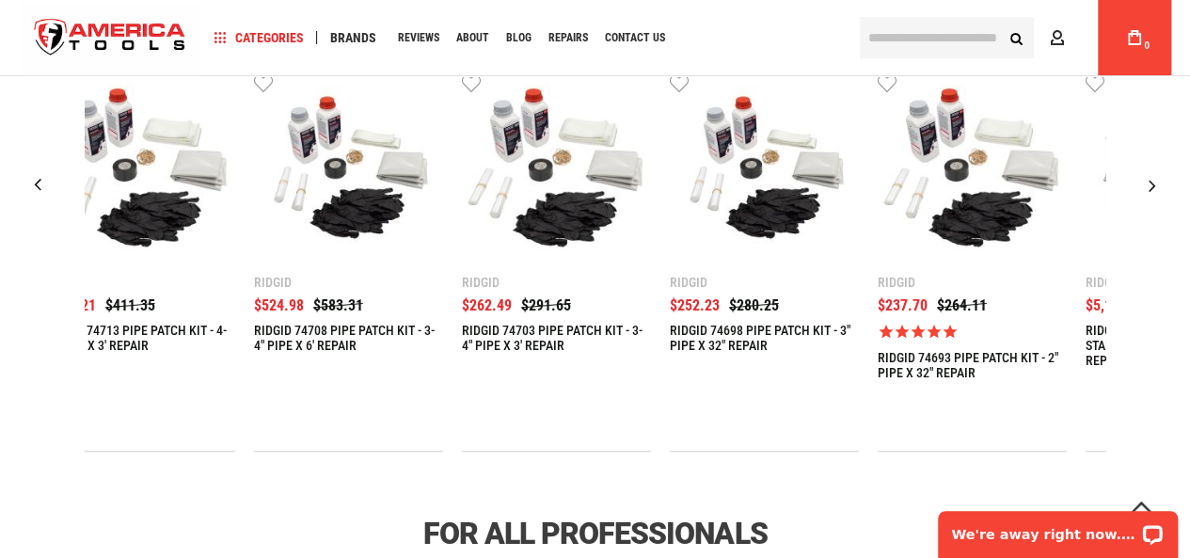
click at [350, 326] on link "RIDGID 74708 PIPE PATCH KIT - 3-4" PIPE X 6' REPAIR" at bounding box center [348, 338] width 189 height 30
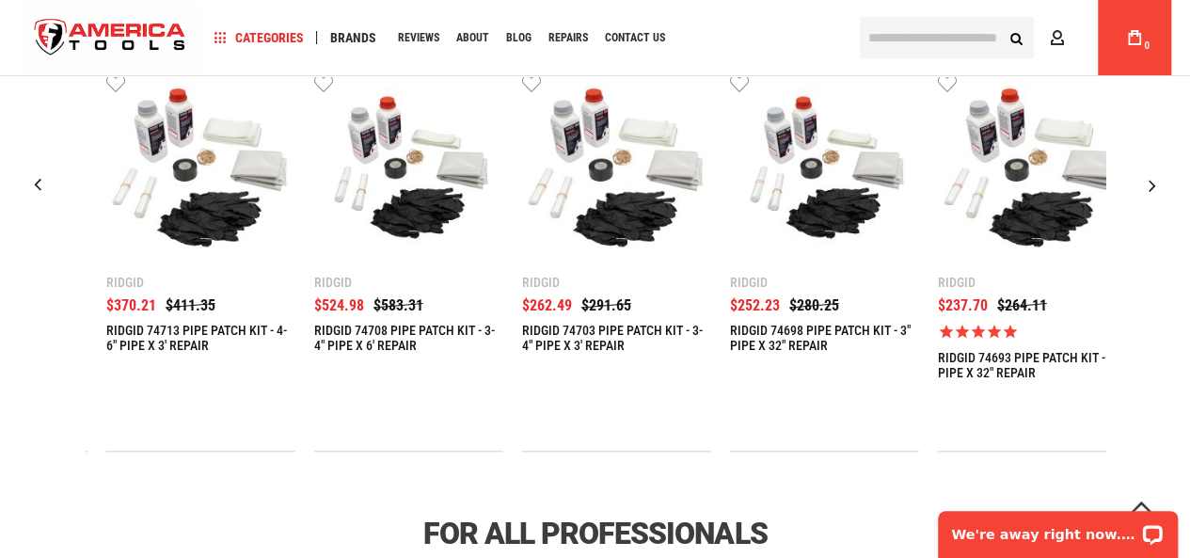
click at [358, 335] on link "RIDGID 74708 PIPE PATCH KIT - 3-4" PIPE X 6' REPAIR" at bounding box center [408, 338] width 189 height 30
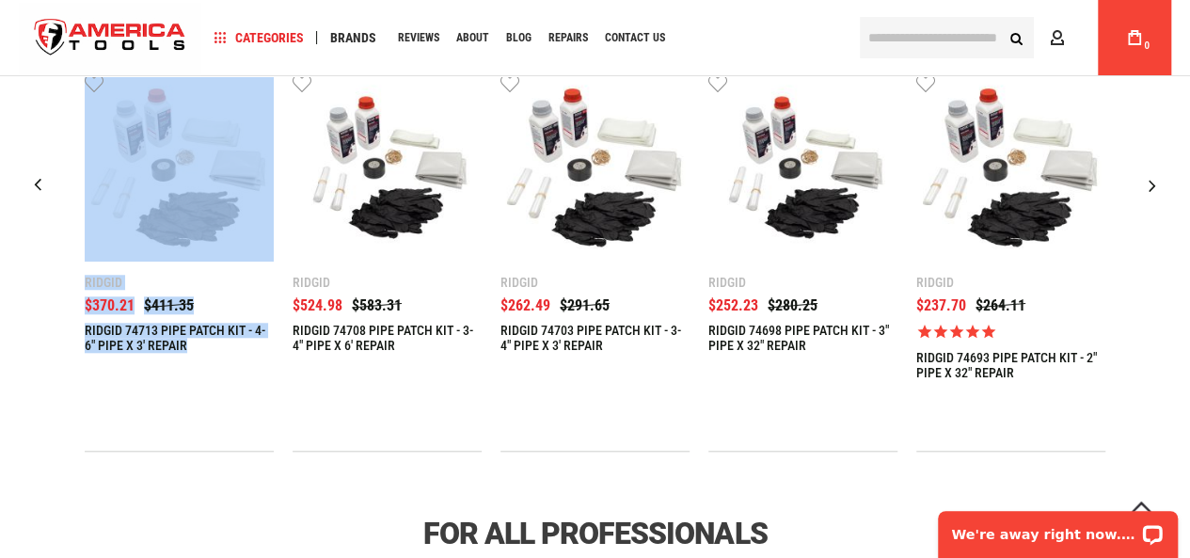
drag, startPoint x: 291, startPoint y: 319, endPoint x: 344, endPoint y: 262, distance: 77.9
click at [344, 257] on div "$1,811.92 $2,013.24 Wish List Compare" at bounding box center [595, 261] width 1021 height 379
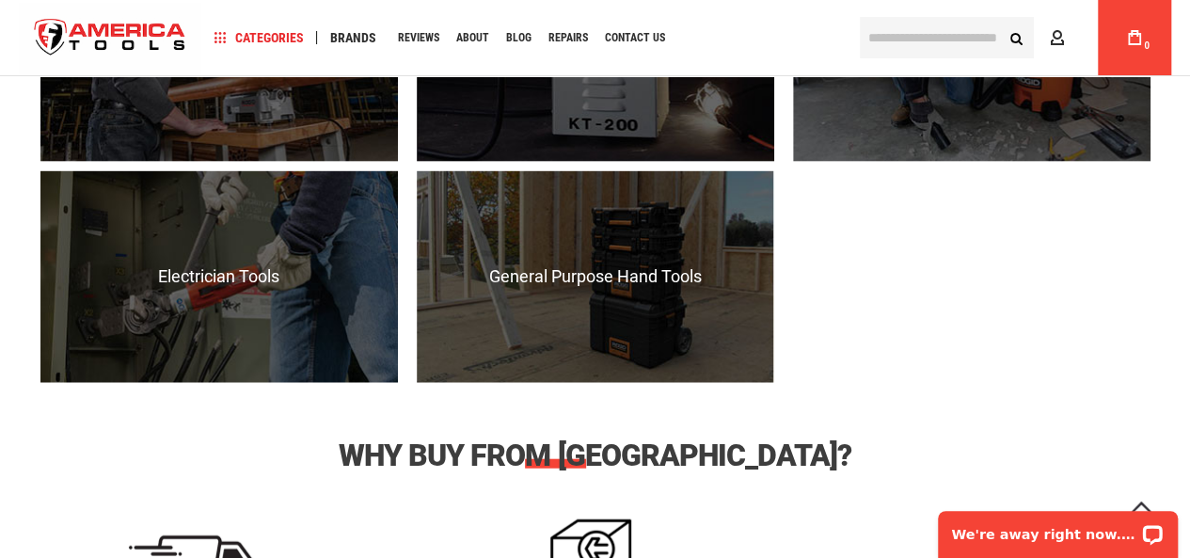
scroll to position [1996, 0]
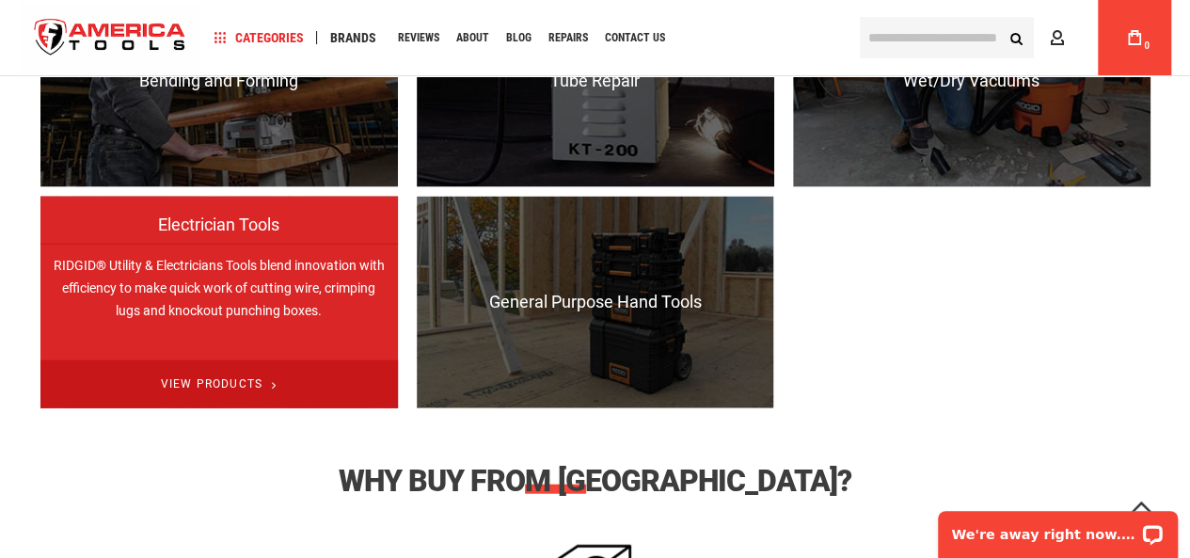
click at [282, 364] on span "View Products" at bounding box center [218, 384] width 357 height 48
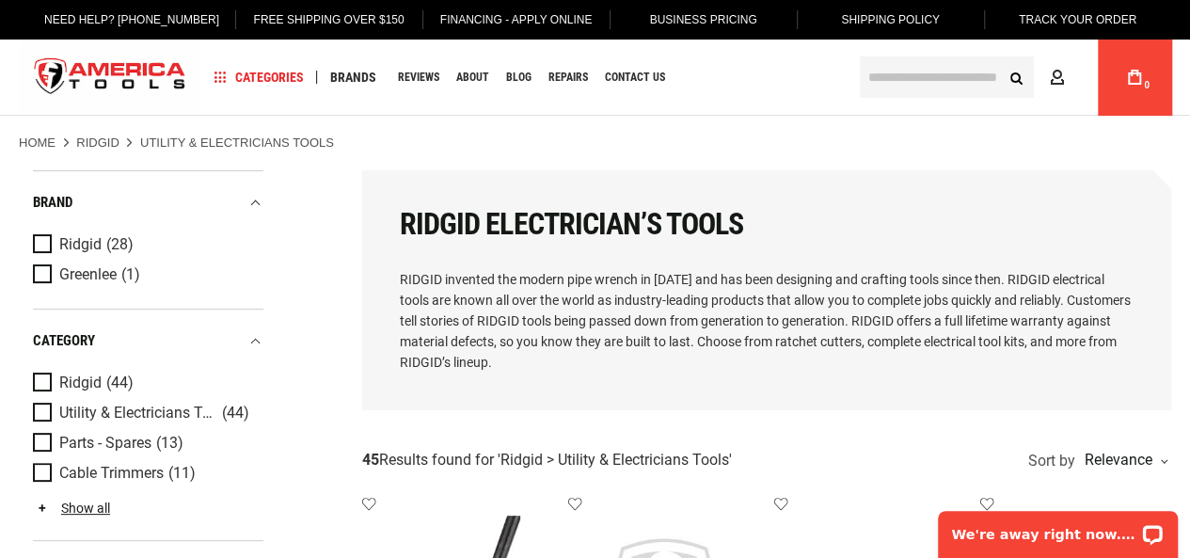
type input "**********"
click at [913, 85] on input "text" at bounding box center [947, 76] width 174 height 41
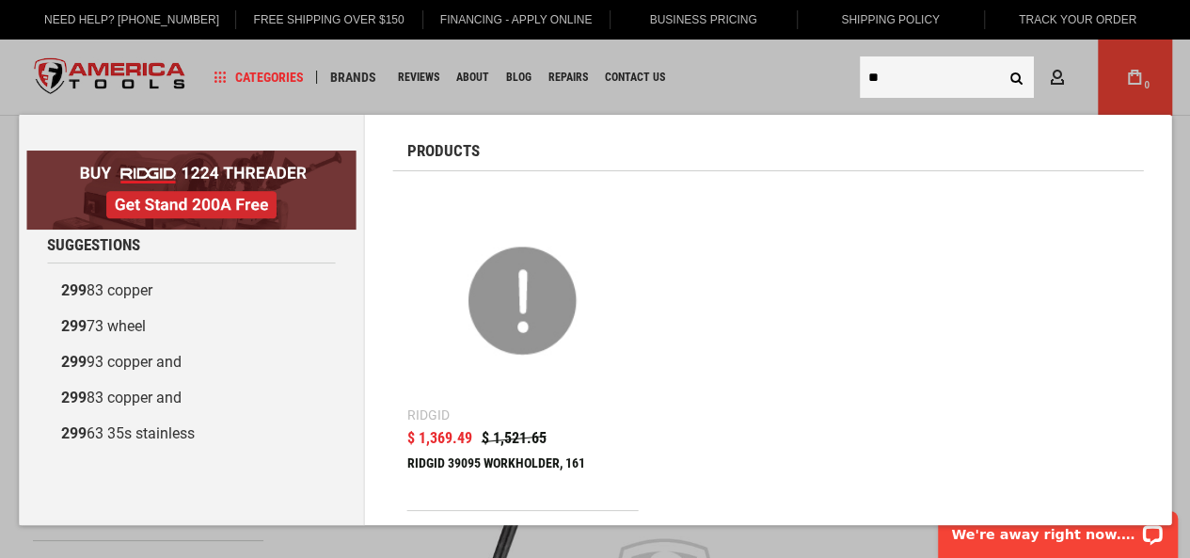
type input "*"
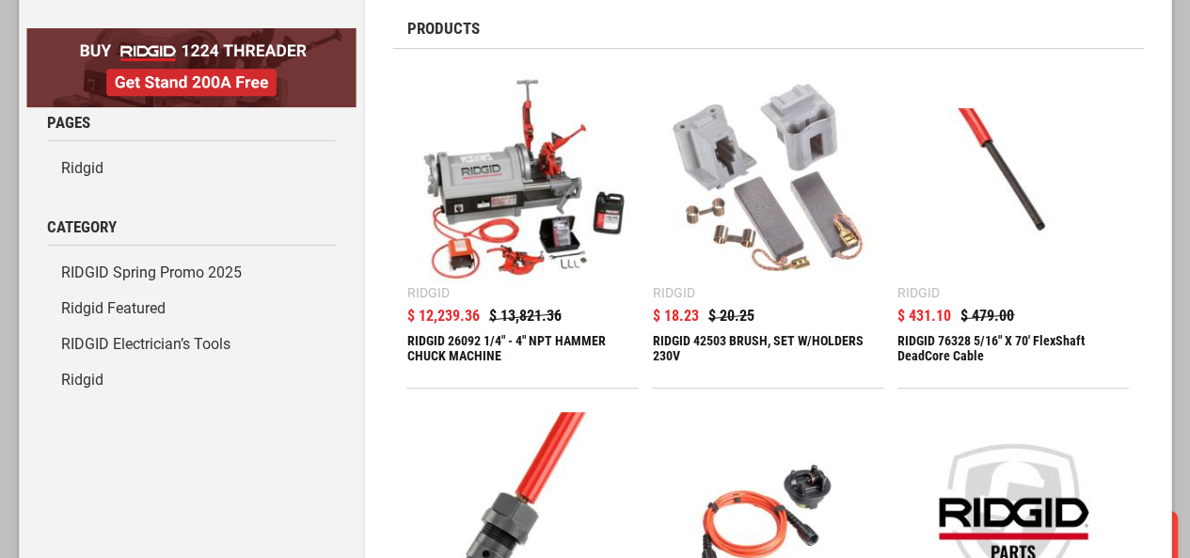
scroll to position [119, 0]
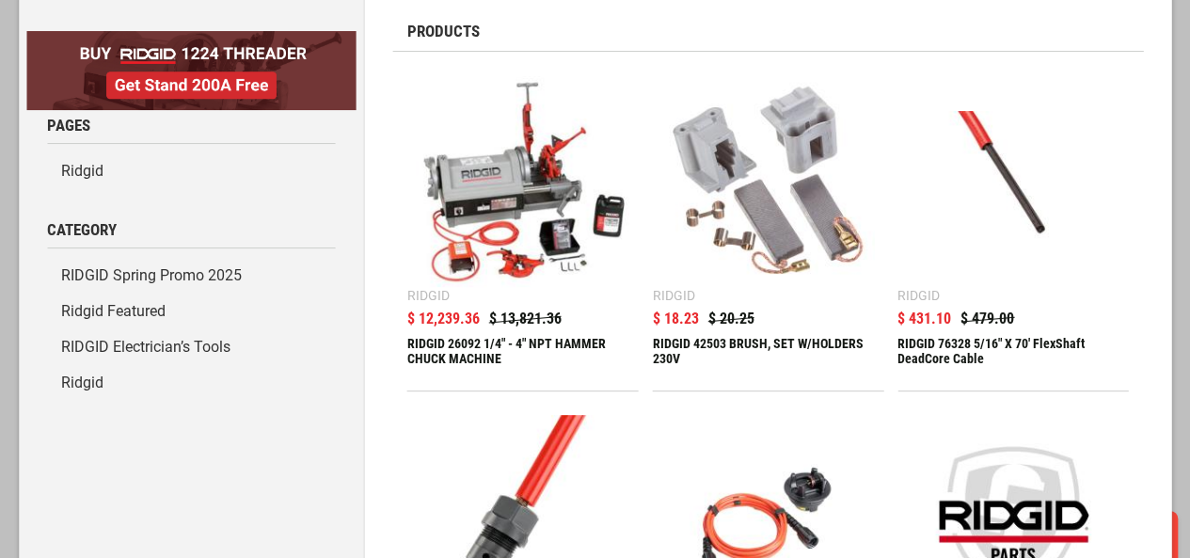
type input "**********"
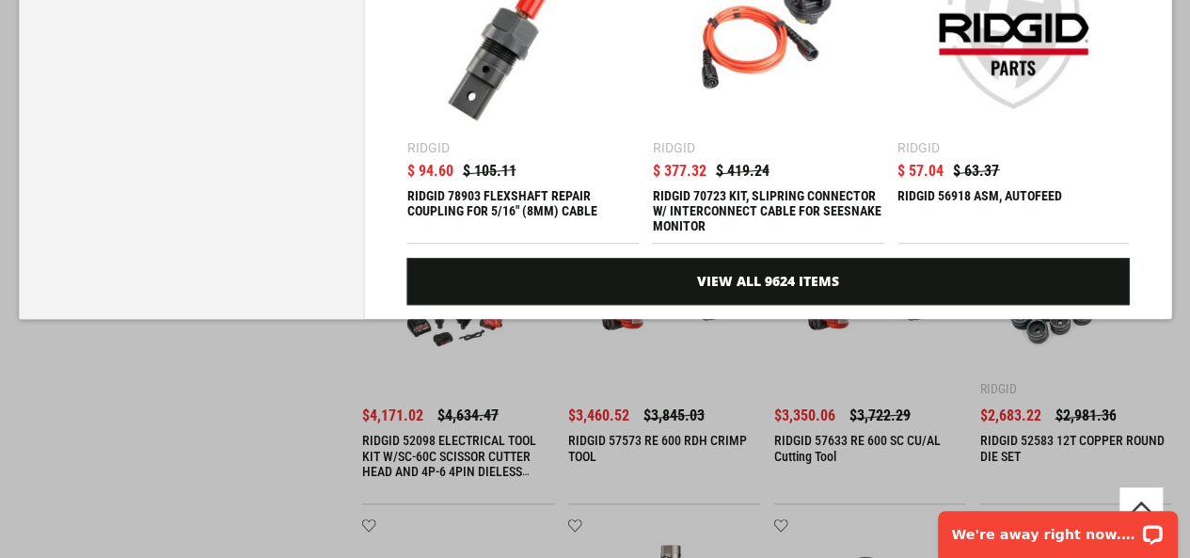
scroll to position [605, 0]
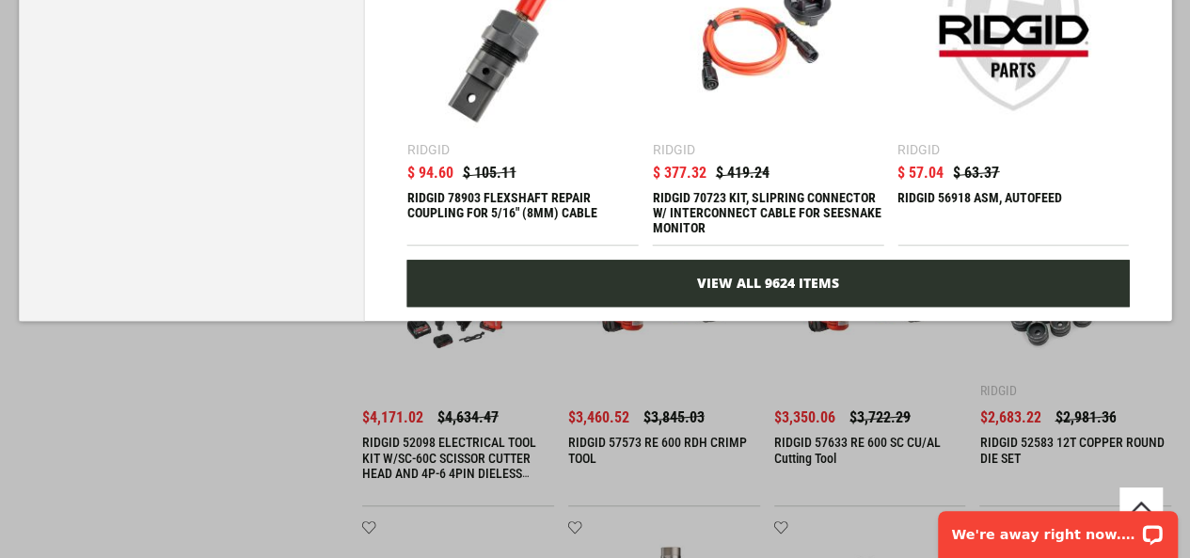
click at [691, 293] on link "View All 9624 Items" at bounding box center [768, 283] width 722 height 47
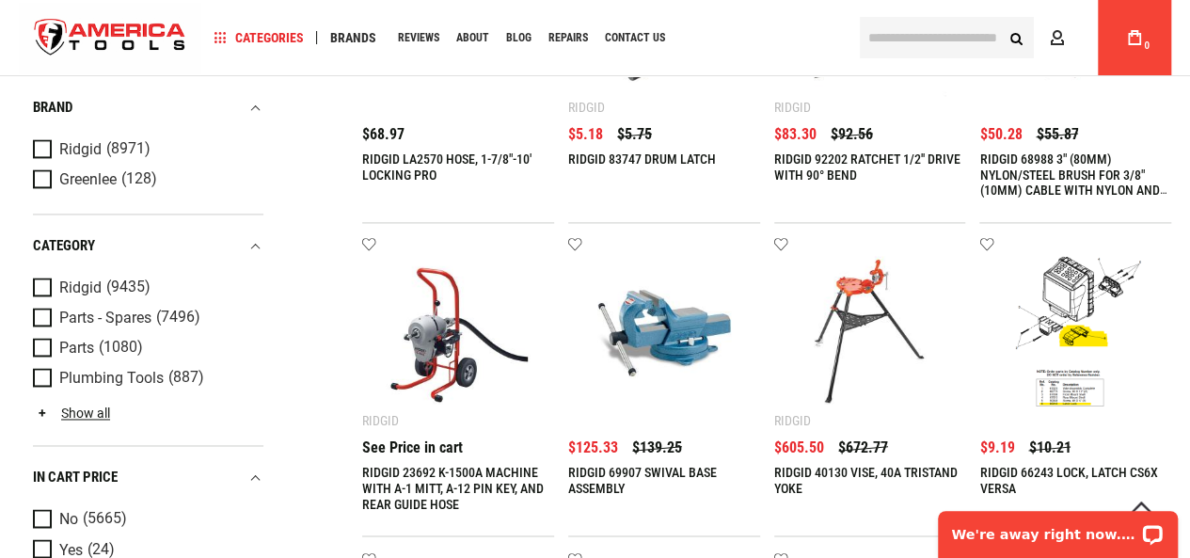
scroll to position [1242, 0]
type input "**********"
drag, startPoint x: 771, startPoint y: 469, endPoint x: 809, endPoint y: 489, distance: 42.5
click at [809, 489] on ul "Add to wishlist Ridgid RIDGID 26092 1/4" - 4" NPT [PERSON_NAME] MACHINE $13,821…" at bounding box center [766, 229] width 809 height 1870
copy link "RIDGID 40130 VISE, 40A TRISTAND YOKE"
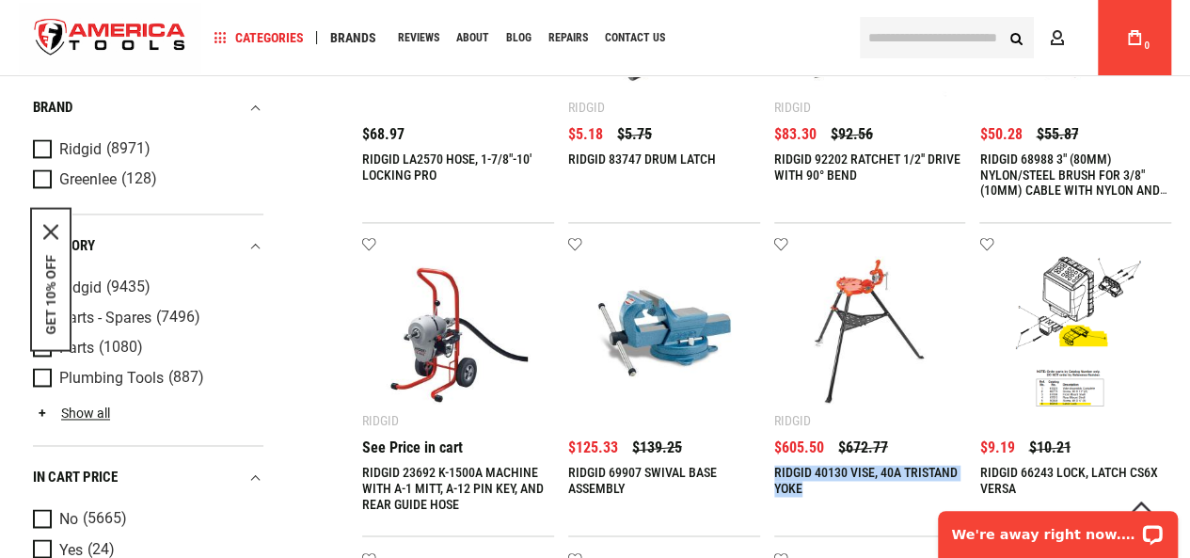
click at [951, 43] on input "text" at bounding box center [947, 37] width 174 height 41
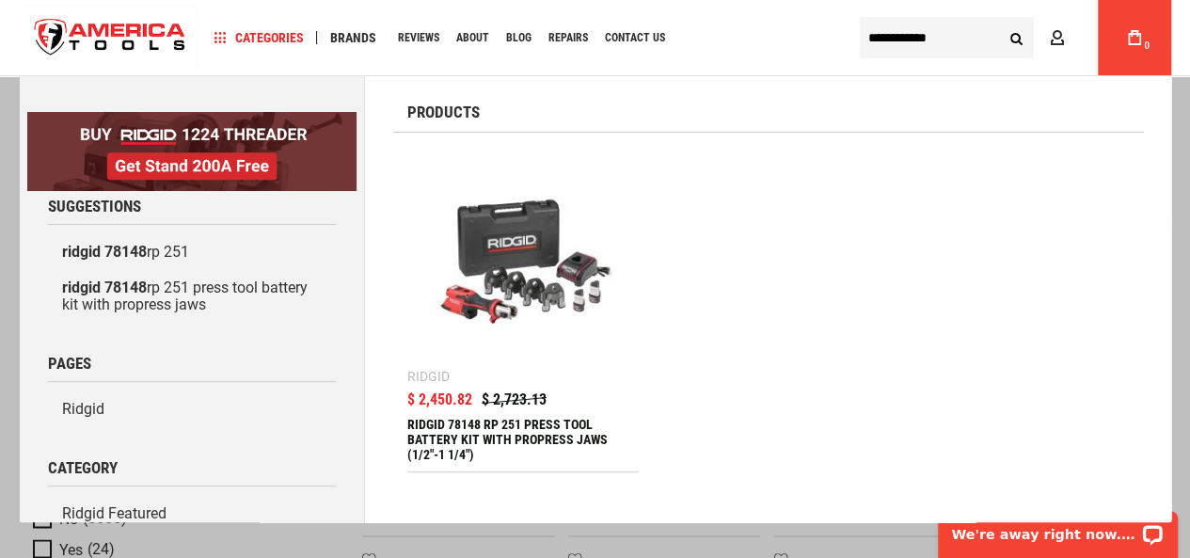
type input "**********"
